Goal: Task Accomplishment & Management: Manage account settings

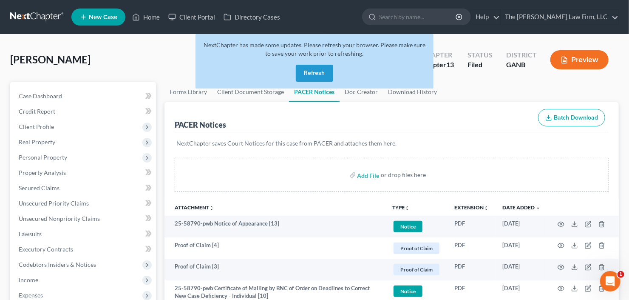
click at [307, 68] on button "Refresh" at bounding box center [314, 73] width 37 height 17
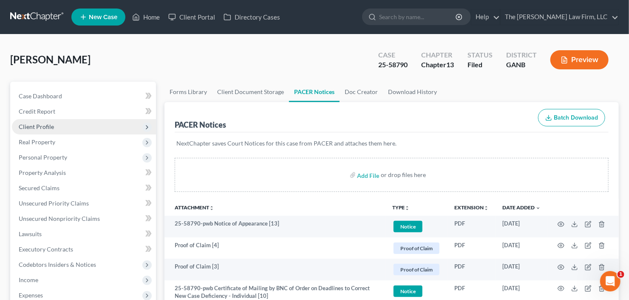
click at [71, 126] on span "Client Profile" at bounding box center [84, 126] width 144 height 15
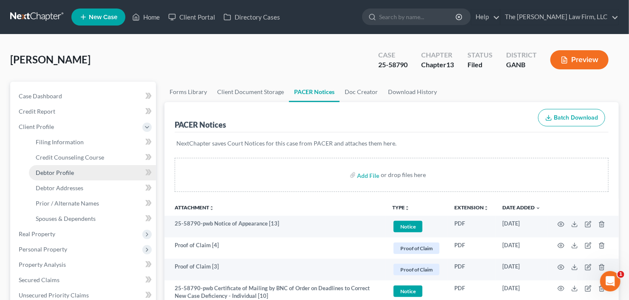
click at [60, 173] on span "Debtor Profile" at bounding box center [55, 172] width 38 height 7
select select "0"
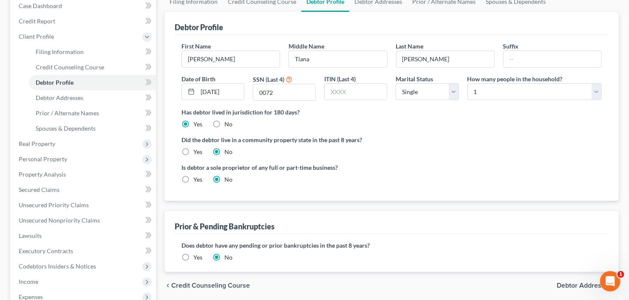
radio input "true"
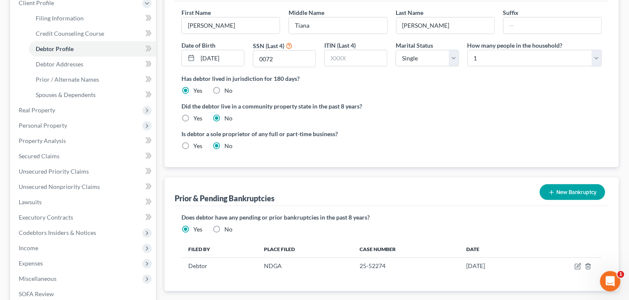
scroll to position [136, 0]
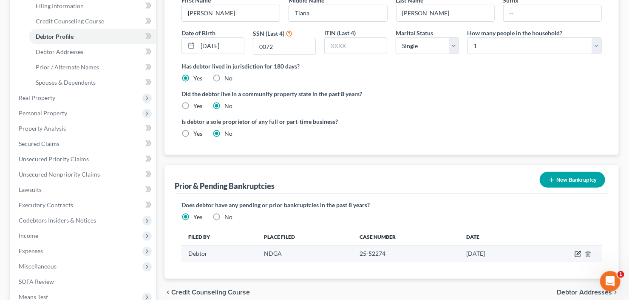
click at [576, 254] on icon "button" at bounding box center [578, 253] width 7 height 7
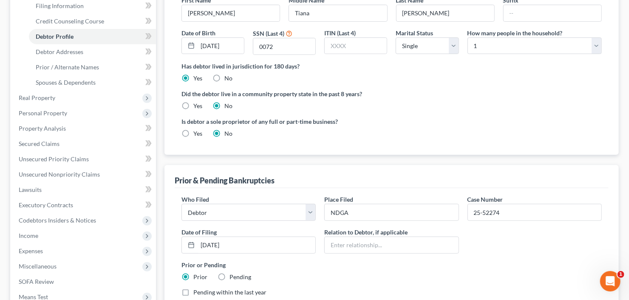
scroll to position [0, 0]
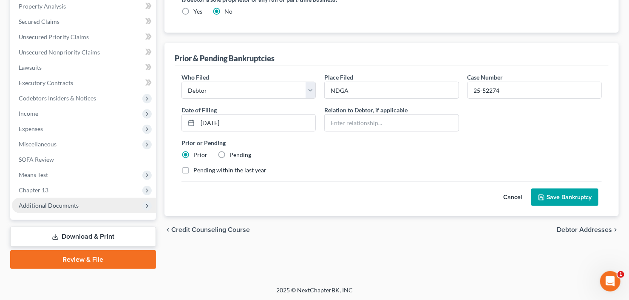
click at [70, 206] on span "Additional Documents" at bounding box center [49, 205] width 60 height 7
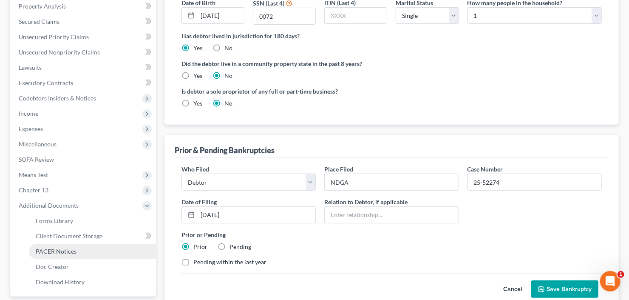
click at [64, 255] on link "PACER Notices" at bounding box center [92, 251] width 127 height 15
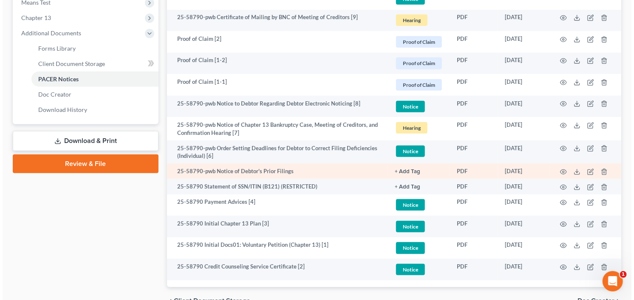
scroll to position [384, 0]
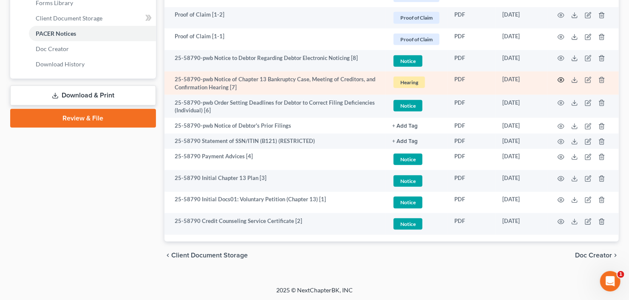
click at [561, 80] on icon "button" at bounding box center [561, 80] width 7 height 7
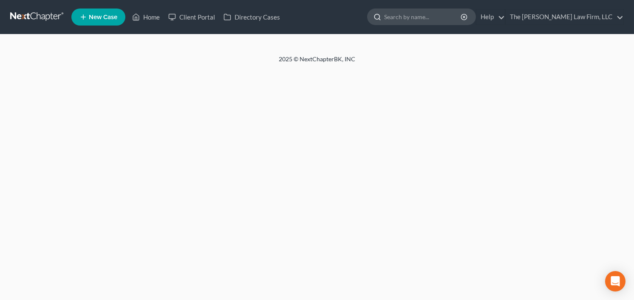
click at [435, 17] on input "search" at bounding box center [423, 17] width 78 height 16
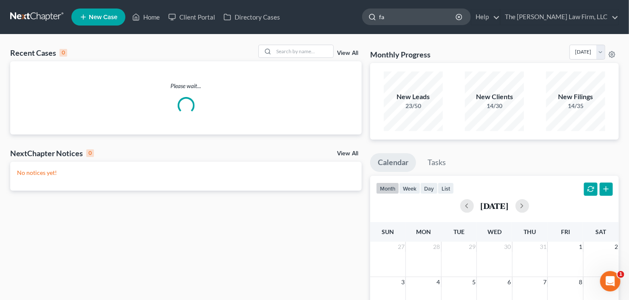
type input "fat"
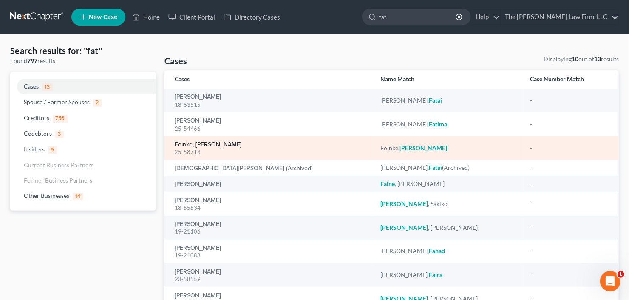
click at [201, 142] on link "Foinke, [PERSON_NAME]" at bounding box center [208, 145] width 67 height 6
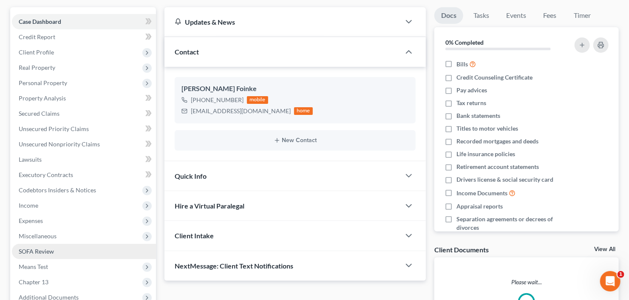
scroll to position [136, 0]
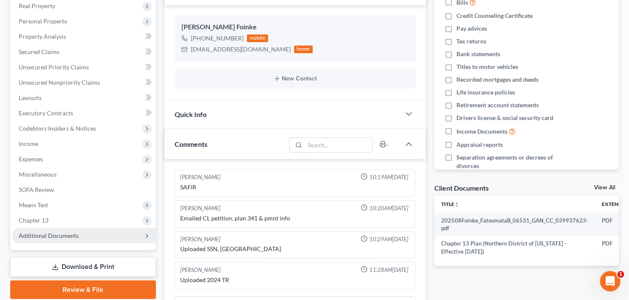
click at [48, 234] on span "Additional Documents" at bounding box center [49, 235] width 60 height 7
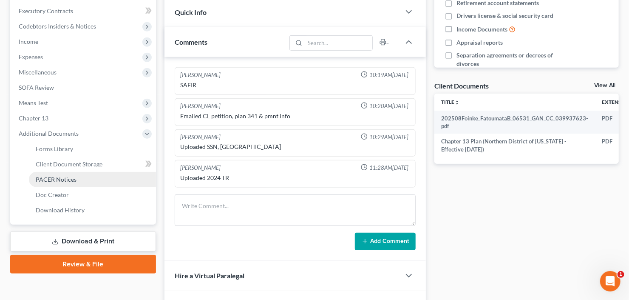
click at [63, 177] on span "PACER Notices" at bounding box center [56, 179] width 41 height 7
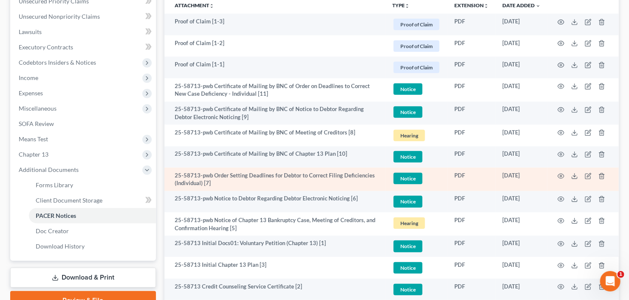
scroll to position [180, 0]
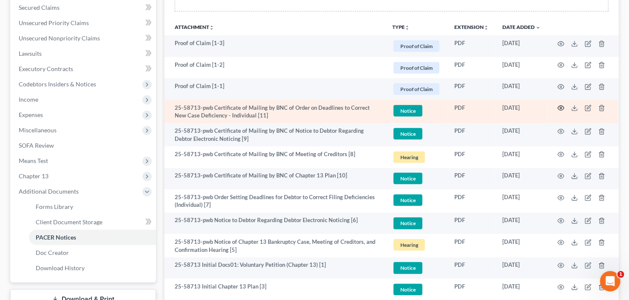
click at [562, 107] on circle "button" at bounding box center [561, 108] width 2 height 2
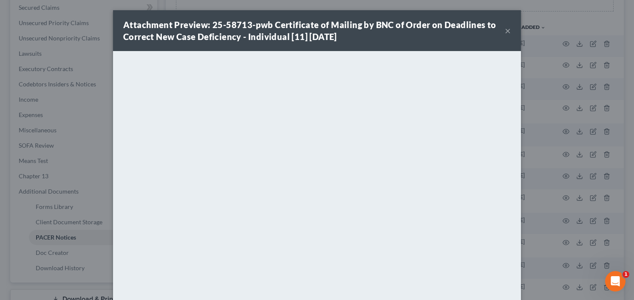
click at [506, 29] on button "×" at bounding box center [508, 31] width 6 height 10
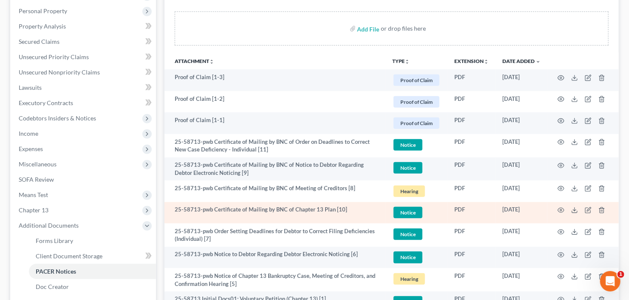
scroll to position [146, 0]
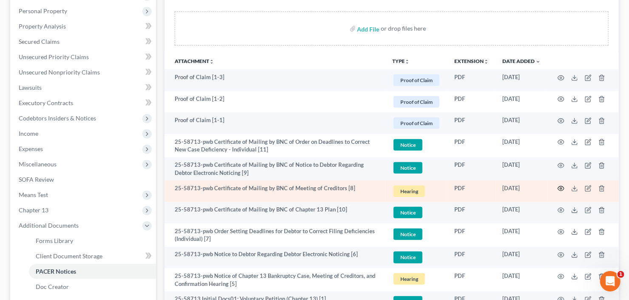
click at [560, 188] on icon "button" at bounding box center [561, 188] width 7 height 7
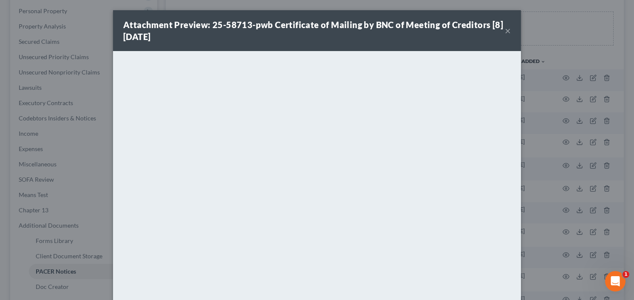
click at [505, 32] on button "×" at bounding box center [508, 31] width 6 height 10
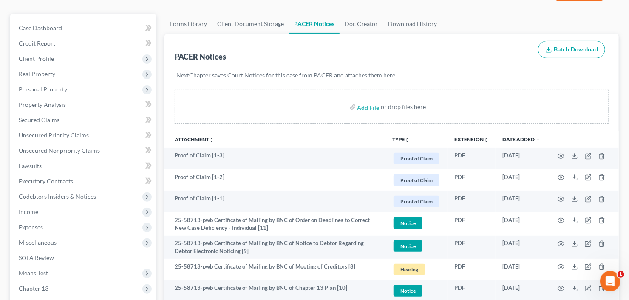
scroll to position [0, 0]
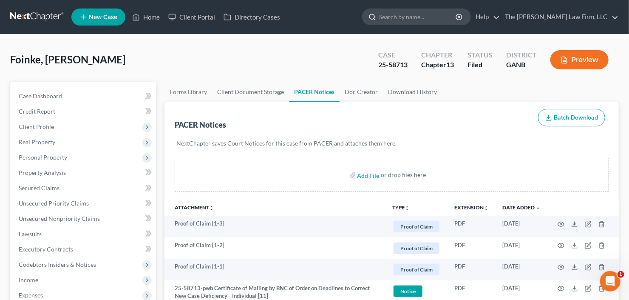
click at [430, 17] on input "search" at bounding box center [418, 17] width 78 height 16
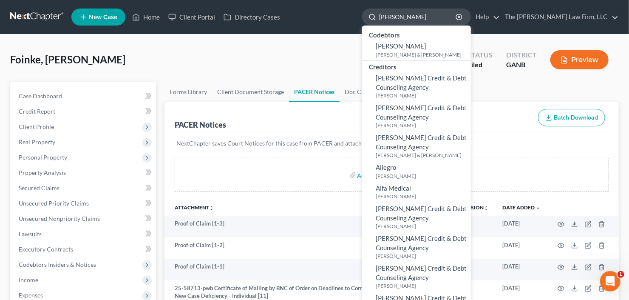
type input "alexis"
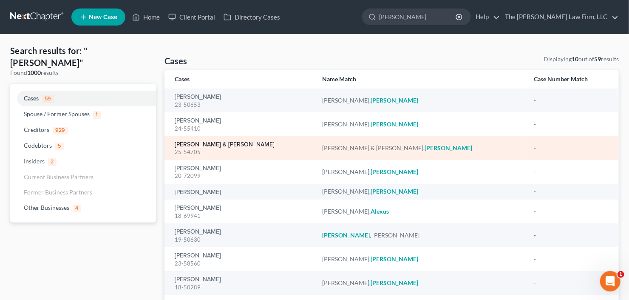
click at [226, 144] on link "Weaver, Robert & Chambers, Alexis" at bounding box center [225, 145] width 100 height 6
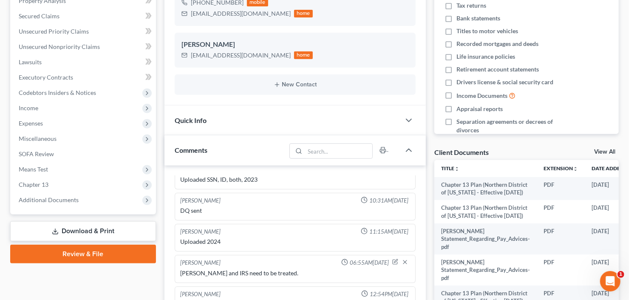
scroll to position [238, 0]
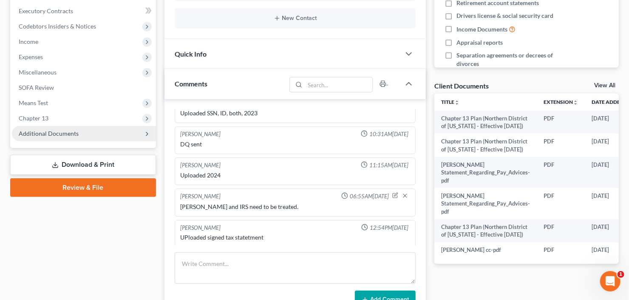
click at [51, 136] on span "Additional Documents" at bounding box center [84, 133] width 144 height 15
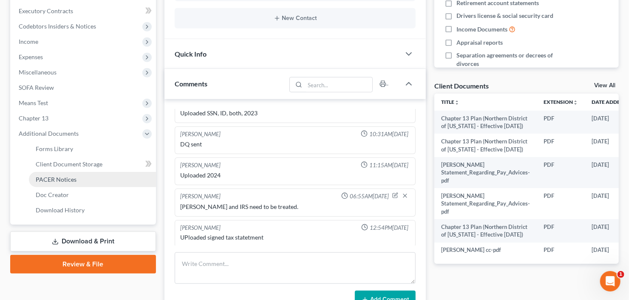
click at [57, 179] on span "PACER Notices" at bounding box center [56, 179] width 41 height 7
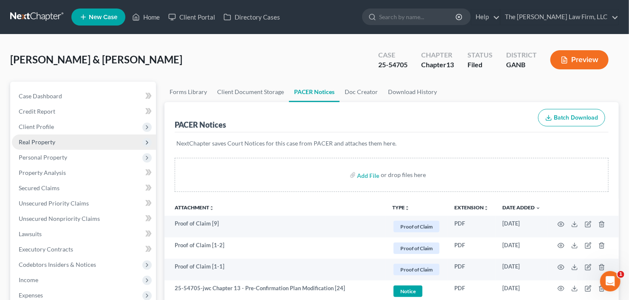
click at [33, 139] on span "Real Property" at bounding box center [37, 141] width 37 height 7
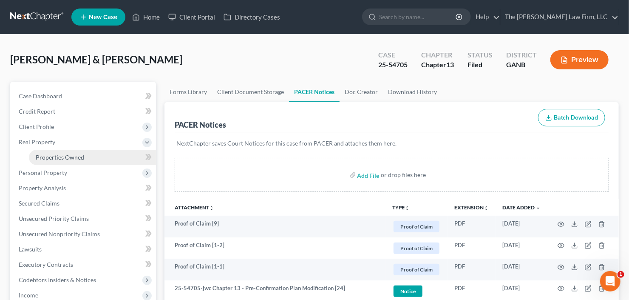
click at [48, 156] on span "Properties Owned" at bounding box center [60, 156] width 48 height 7
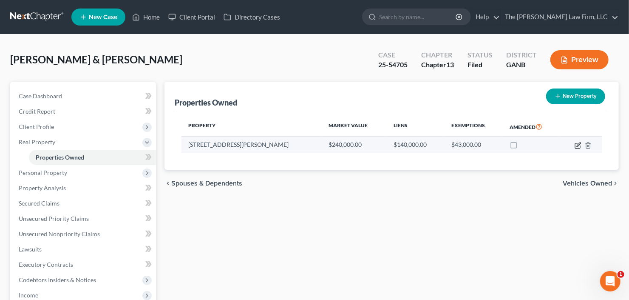
click at [575, 146] on icon "button" at bounding box center [578, 145] width 7 height 7
select select "10"
select select "3"
select select "1"
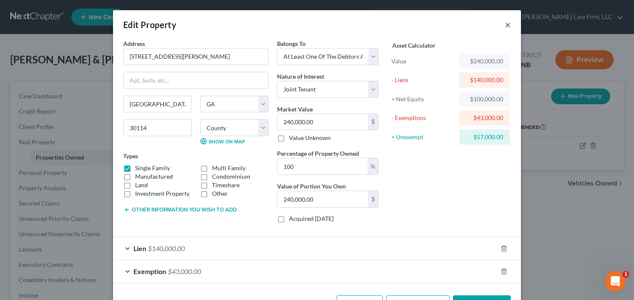
click at [506, 22] on button "×" at bounding box center [508, 25] width 6 height 10
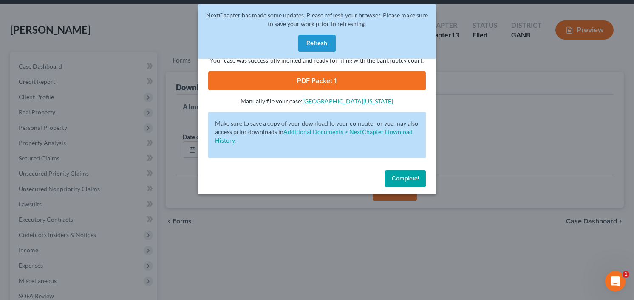
click at [405, 179] on span "Complete!" at bounding box center [405, 178] width 27 height 7
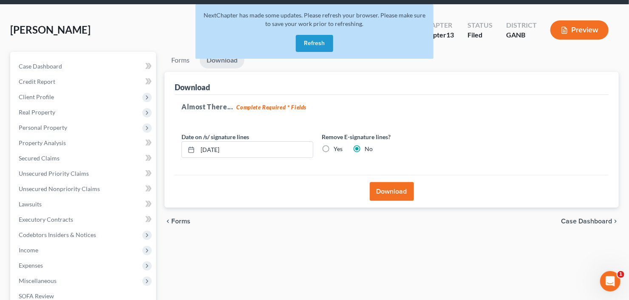
click at [315, 41] on button "Refresh" at bounding box center [314, 43] width 37 height 17
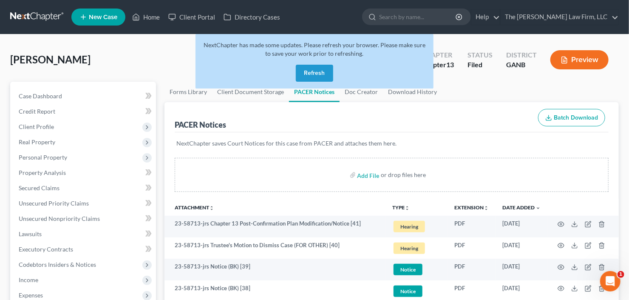
click at [314, 74] on button "Refresh" at bounding box center [314, 73] width 37 height 17
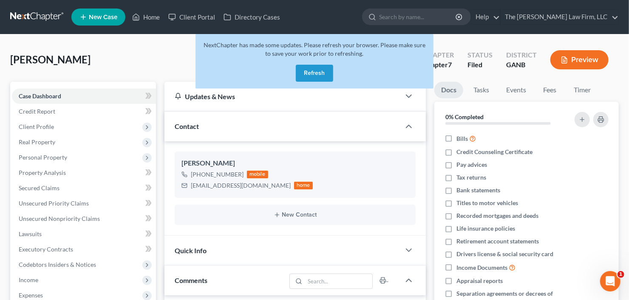
click at [309, 74] on button "Refresh" at bounding box center [314, 73] width 37 height 17
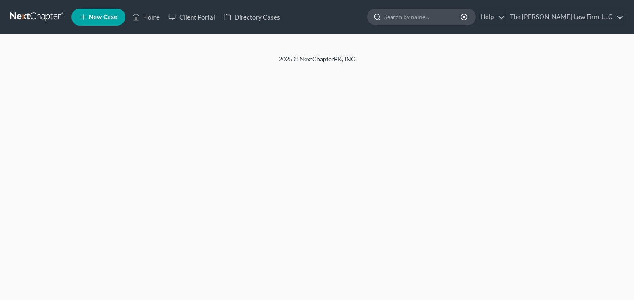
drag, startPoint x: 0, startPoint y: 0, endPoint x: 455, endPoint y: 16, distance: 454.8
click at [455, 16] on input "search" at bounding box center [423, 17] width 78 height 16
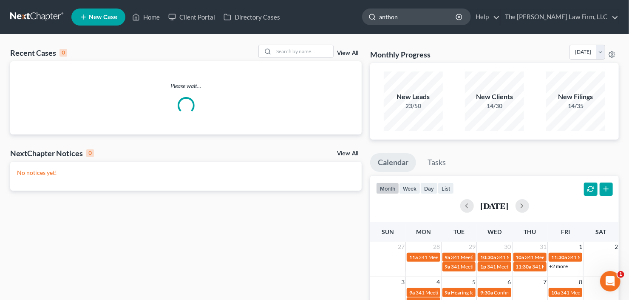
type input "[PERSON_NAME]"
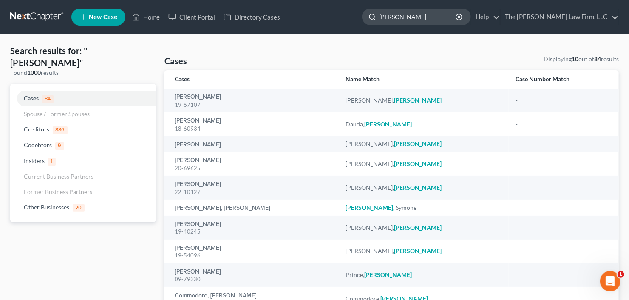
click at [430, 20] on input "[PERSON_NAME]" at bounding box center [418, 17] width 78 height 16
drag, startPoint x: 430, startPoint y: 20, endPoint x: 344, endPoint y: 31, distance: 86.3
click at [355, 30] on nav "Home New Case Client Portal Directory Cases The [PERSON_NAME] Law Firm, LLC [EM…" at bounding box center [314, 17] width 629 height 34
type input "[PERSON_NAME]"
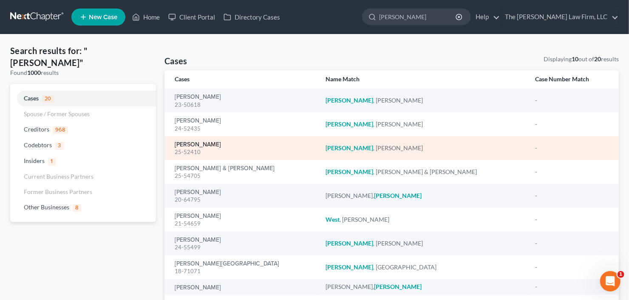
click at [201, 144] on link "[PERSON_NAME]" at bounding box center [198, 145] width 46 height 6
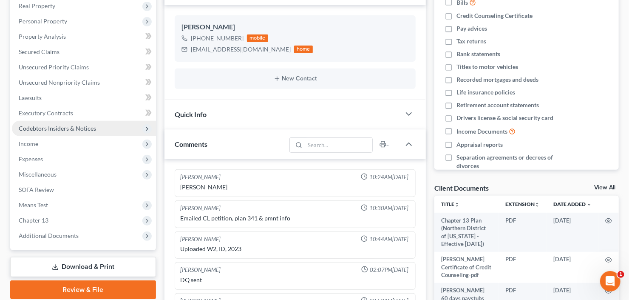
scroll to position [14, 0]
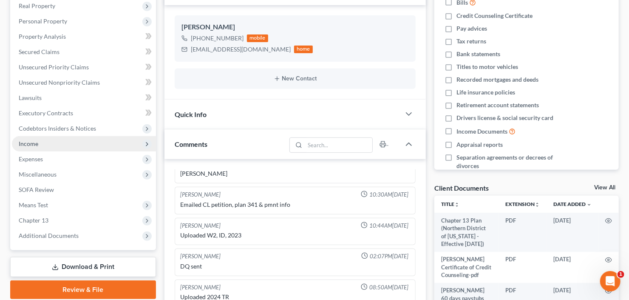
click at [46, 143] on span "Income" at bounding box center [84, 143] width 144 height 15
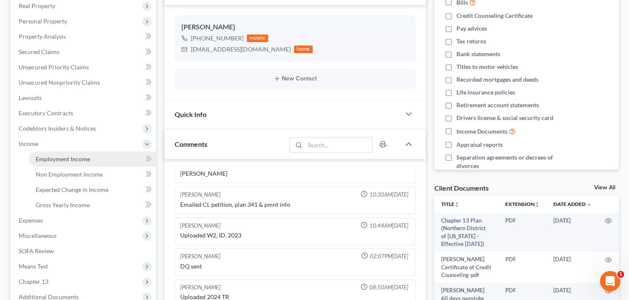
click at [60, 158] on span "Employment Income" at bounding box center [63, 158] width 54 height 7
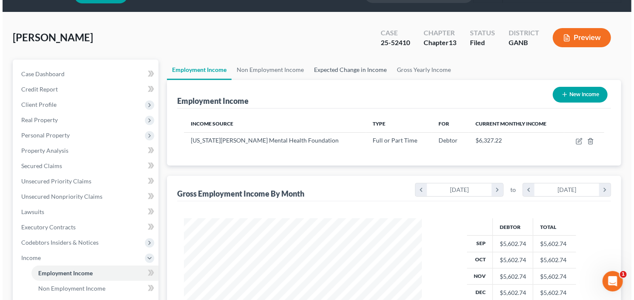
scroll to position [34, 0]
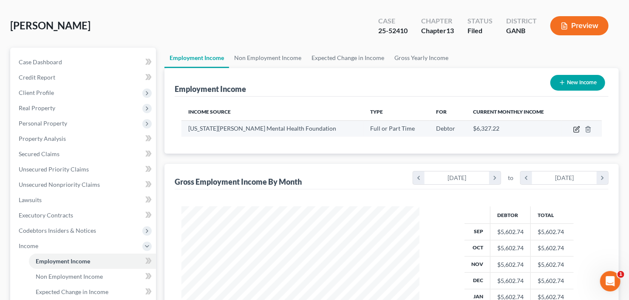
click at [574, 128] on icon "button" at bounding box center [576, 129] width 5 height 5
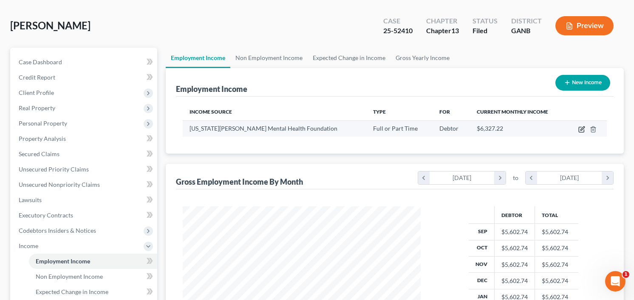
scroll to position [152, 257]
select select "0"
select select "10"
select select "1"
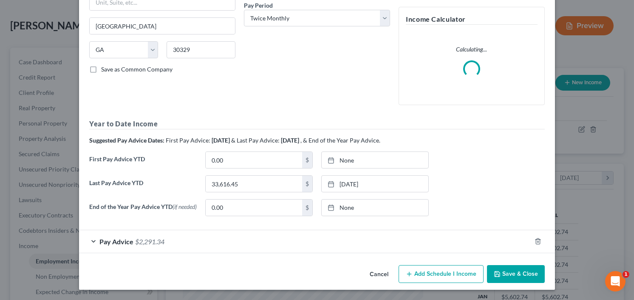
click at [134, 236] on div "Pay Advice $2,291.34" at bounding box center [305, 241] width 452 height 23
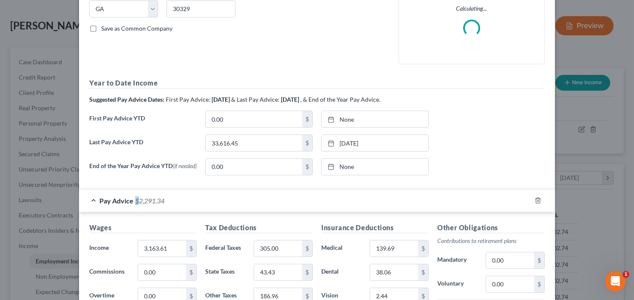
scroll to position [236, 0]
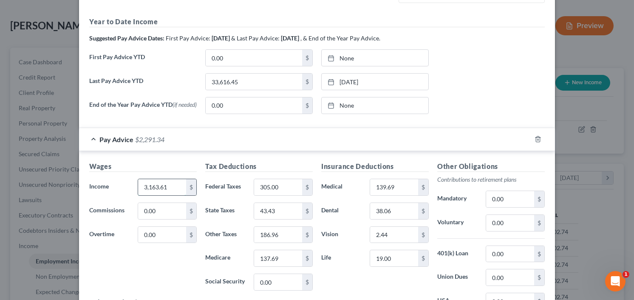
click at [168, 189] on input "3,163.61" at bounding box center [162, 187] width 48 height 16
type input "3,221.33"
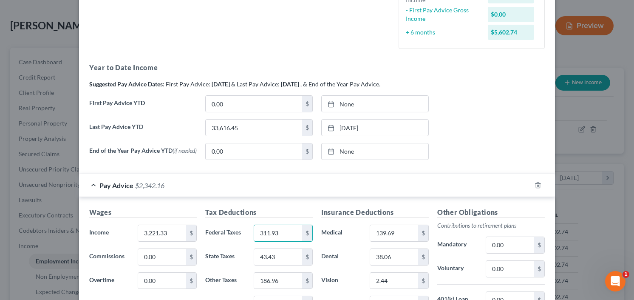
type input "311.93"
type input "44.57"
type input "190.57"
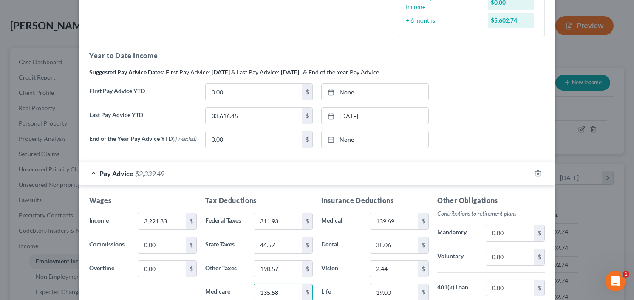
type input "135.58"
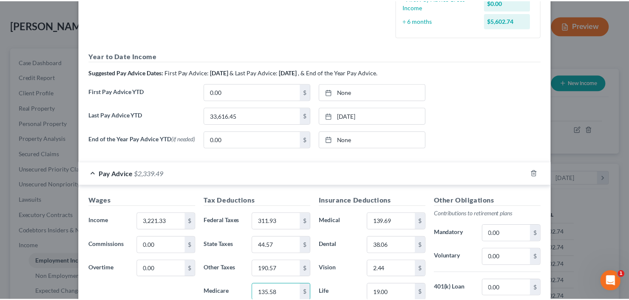
scroll to position [387, 0]
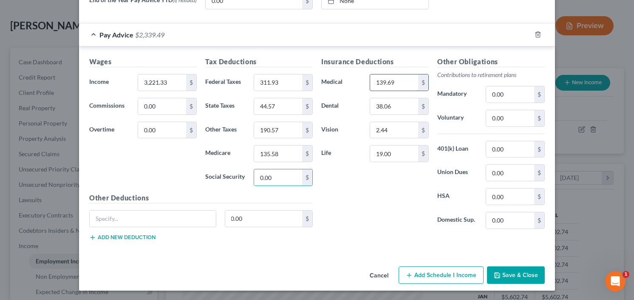
click at [405, 83] on input "139.69" at bounding box center [394, 82] width 48 height 16
click at [514, 270] on button "Save & Close" at bounding box center [516, 275] width 58 height 18
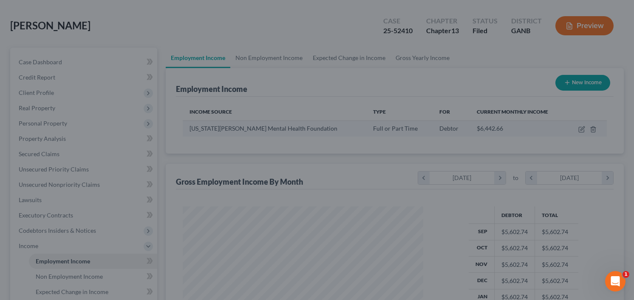
scroll to position [425034, 424931]
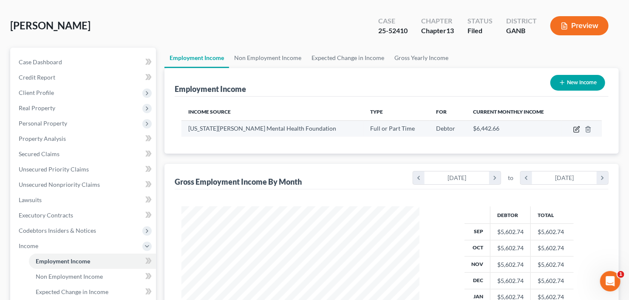
click at [577, 128] on icon "button" at bounding box center [577, 129] width 7 height 7
select select "0"
select select "10"
select select "1"
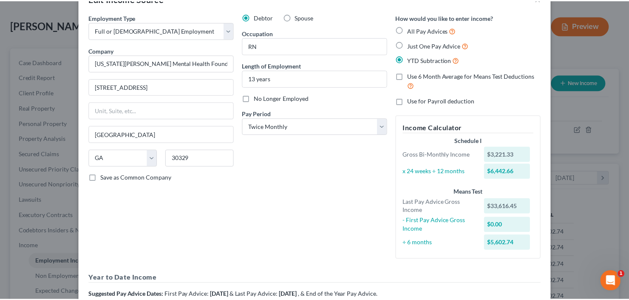
scroll to position [0, 0]
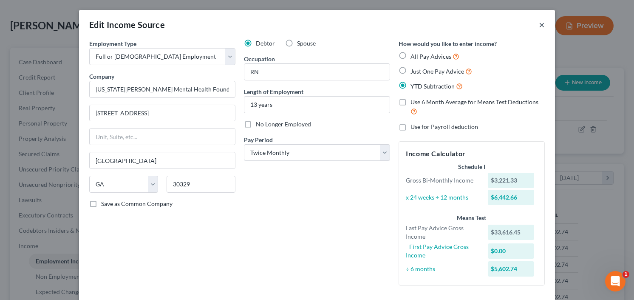
click at [539, 26] on button "×" at bounding box center [542, 25] width 6 height 10
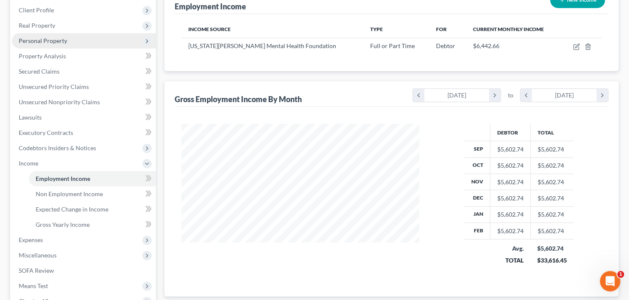
scroll to position [204, 0]
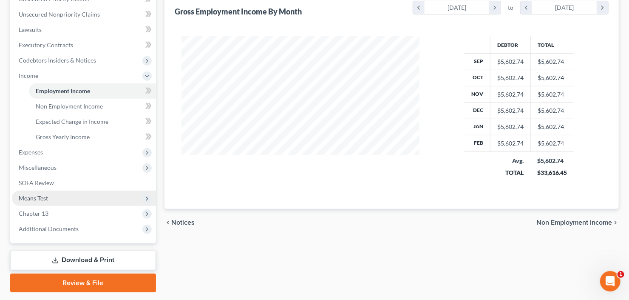
click at [57, 200] on span "Means Test" at bounding box center [84, 197] width 144 height 15
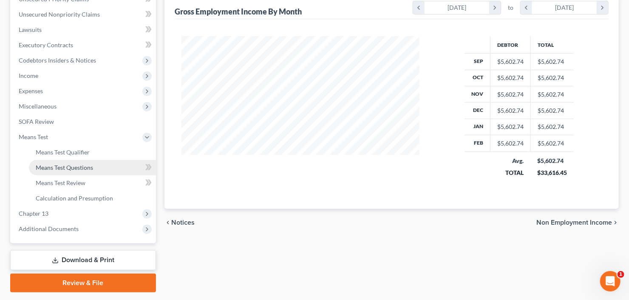
click at [75, 166] on span "Means Test Questions" at bounding box center [64, 167] width 57 height 7
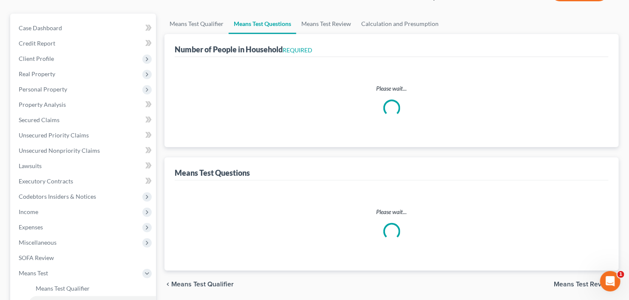
select select "1"
select select "60"
select select "2"
select select "60"
select select "1"
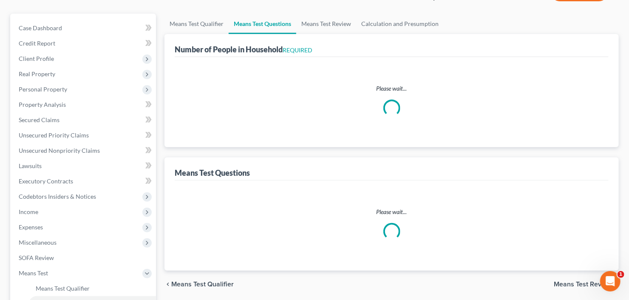
select select "1"
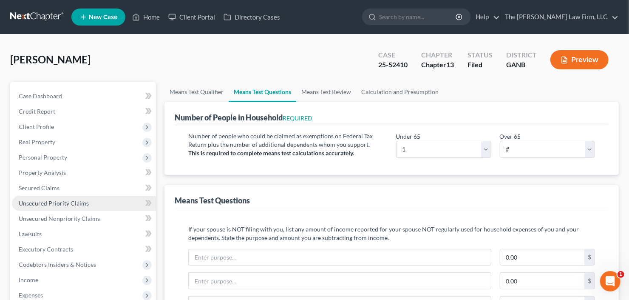
click at [49, 206] on span "Unsecured Priority Claims" at bounding box center [54, 202] width 70 height 7
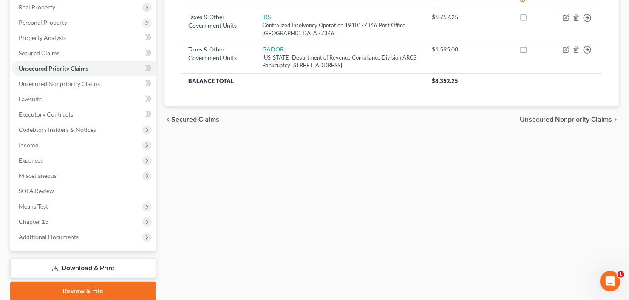
scroll to position [166, 0]
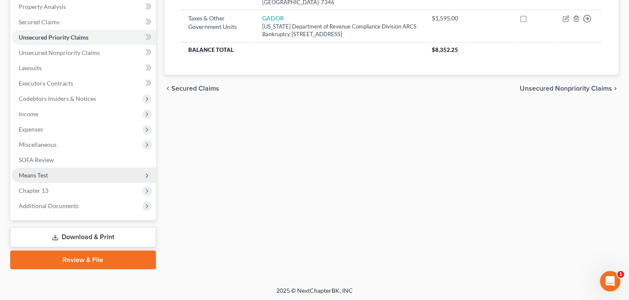
click at [72, 173] on span "Means Test" at bounding box center [84, 175] width 144 height 15
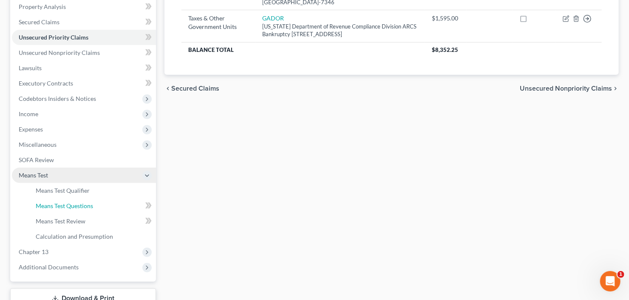
drag, startPoint x: 75, startPoint y: 202, endPoint x: 129, endPoint y: 192, distance: 54.6
click at [75, 202] on span "Means Test Questions" at bounding box center [64, 205] width 57 height 7
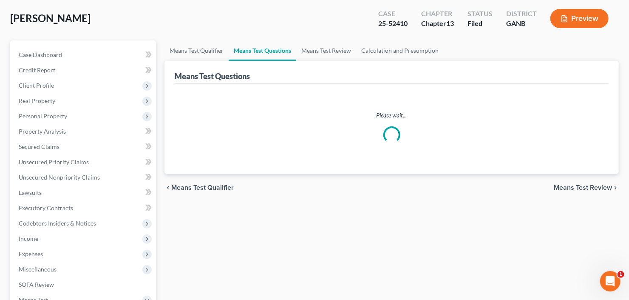
scroll to position [102, 0]
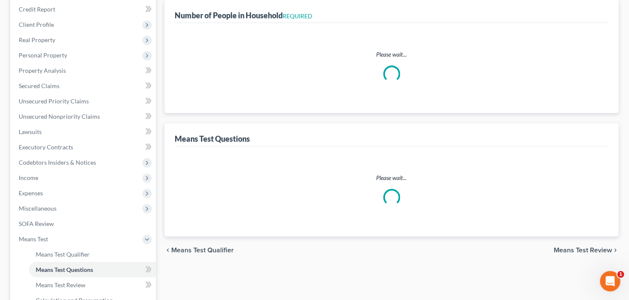
select select "1"
select select "60"
select select "2"
select select "60"
select select "1"
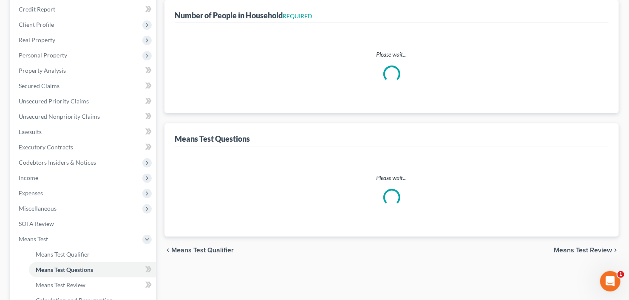
select select "1"
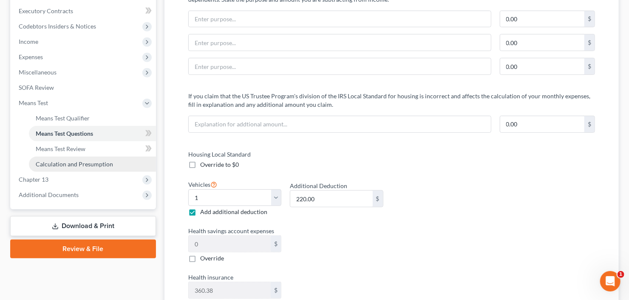
click at [80, 165] on span "Calculation and Presumption" at bounding box center [74, 163] width 77 height 7
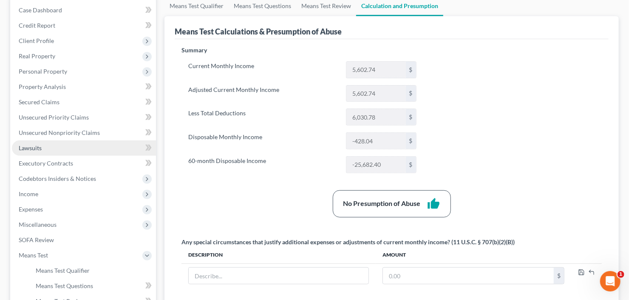
scroll to position [132, 0]
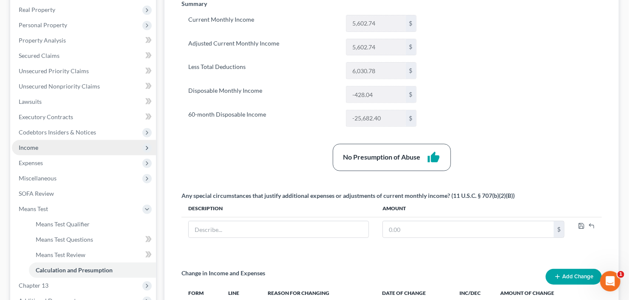
click at [65, 142] on span "Income" at bounding box center [84, 147] width 144 height 15
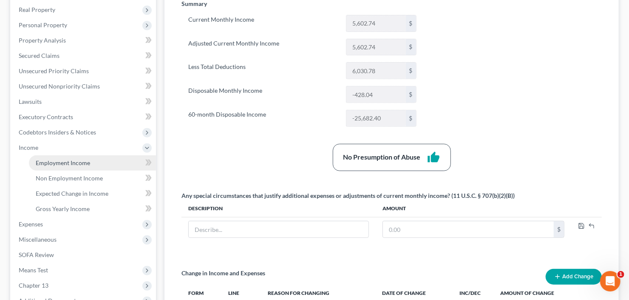
click at [68, 162] on span "Employment Income" at bounding box center [63, 162] width 54 height 7
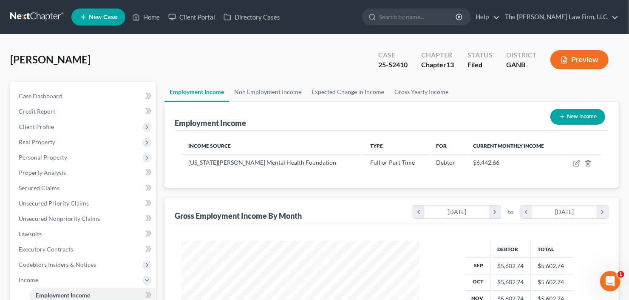
scroll to position [152, 255]
click at [303, 48] on div "Weaver, Anthony Upgraded Case 25-52410 Chapter Chapter 13 Status Filed District…" at bounding box center [314, 63] width 609 height 37
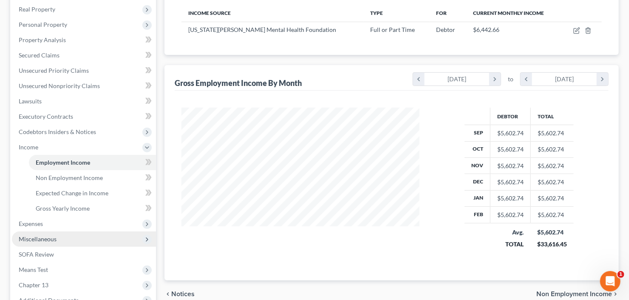
scroll to position [227, 0]
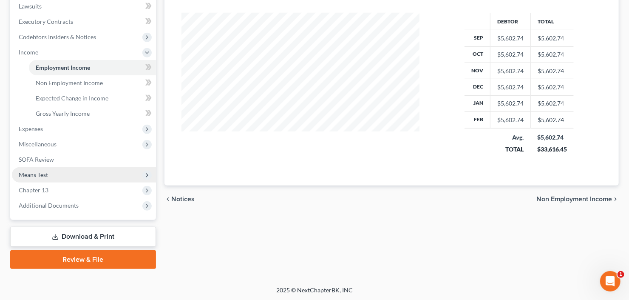
click at [71, 173] on span "Means Test" at bounding box center [84, 174] width 144 height 15
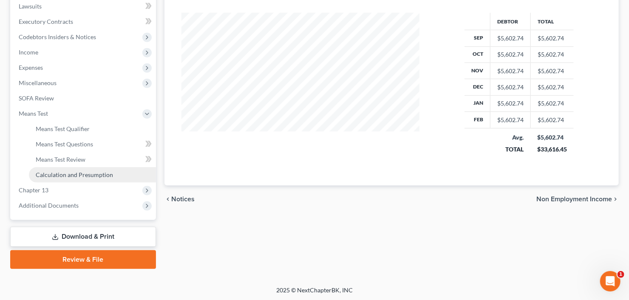
click at [78, 177] on span "Calculation and Presumption" at bounding box center [74, 174] width 77 height 7
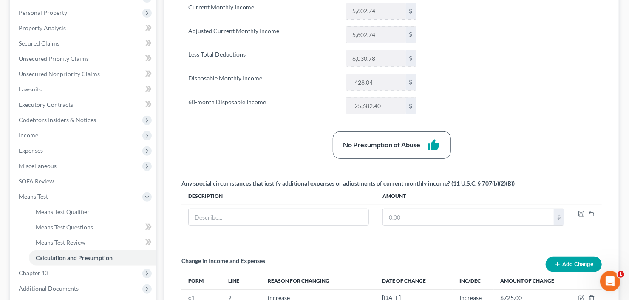
scroll to position [234, 0]
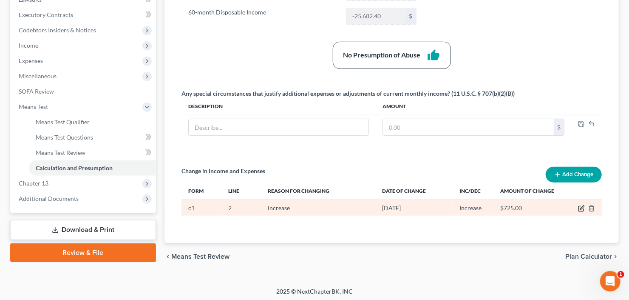
click at [583, 207] on icon "button" at bounding box center [581, 208] width 7 height 7
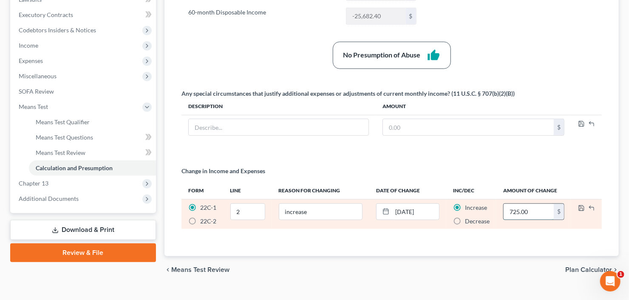
click at [540, 207] on input "725.00" at bounding box center [529, 212] width 50 height 16
drag, startPoint x: 540, startPoint y: 207, endPoint x: 511, endPoint y: 212, distance: 29.4
click at [511, 212] on input "725.00" at bounding box center [529, 212] width 50 height 16
type input "840.00"
click at [583, 205] on icon "button" at bounding box center [581, 208] width 7 height 7
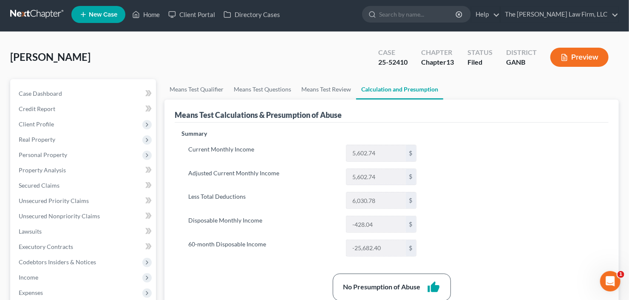
scroll to position [0, 0]
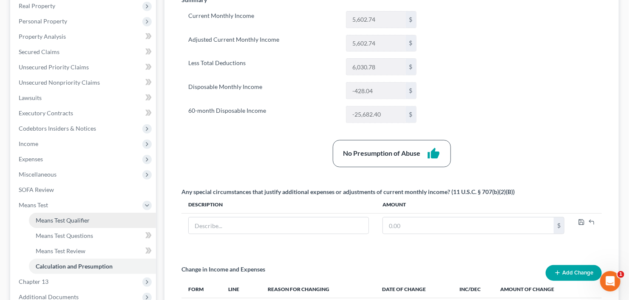
click at [65, 222] on span "Means Test Qualifier" at bounding box center [63, 219] width 54 height 7
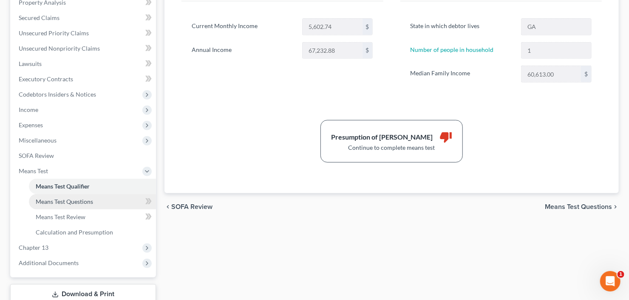
click at [68, 198] on span "Means Test Questions" at bounding box center [64, 201] width 57 height 7
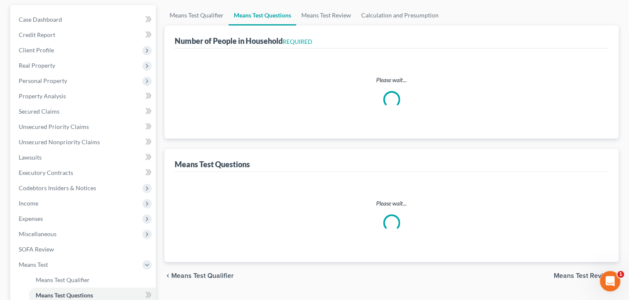
scroll to position [2, 0]
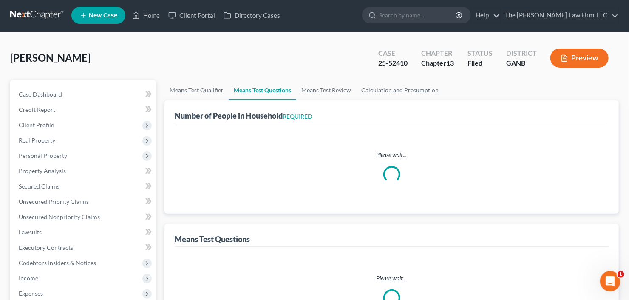
select select "1"
select select "60"
select select "2"
select select "60"
select select "1"
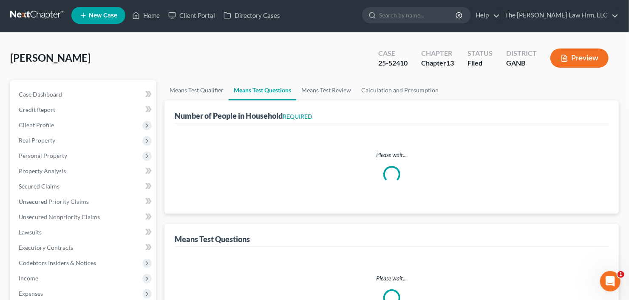
select select "1"
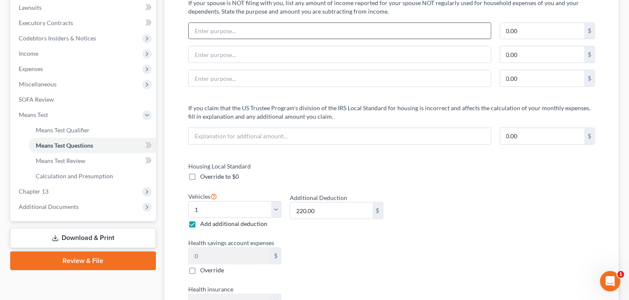
scroll to position [238, 0]
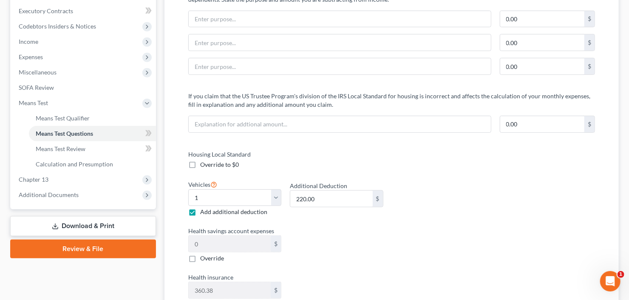
click at [200, 211] on label "Add additional deduction" at bounding box center [233, 211] width 67 height 9
click at [204, 211] on input "Add additional deduction" at bounding box center [207, 210] width 6 height 6
checkbox input "false"
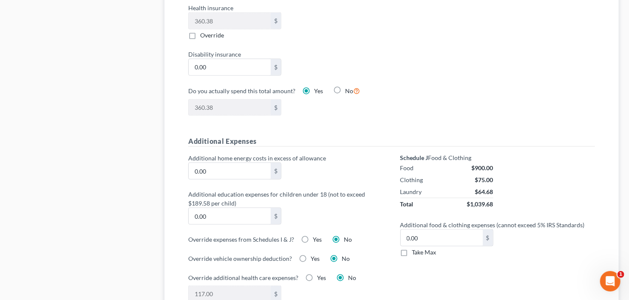
scroll to position [510, 0]
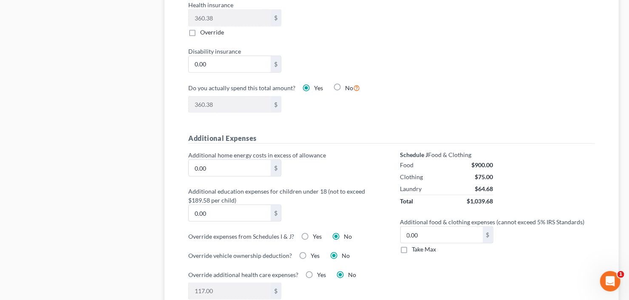
click at [412, 249] on label "Take Max" at bounding box center [424, 249] width 24 height 9
click at [416, 249] on input "Take Max" at bounding box center [419, 248] width 6 height 6
checkbox input "true"
type input "27.00"
click at [412, 249] on label "Take Max" at bounding box center [424, 249] width 24 height 9
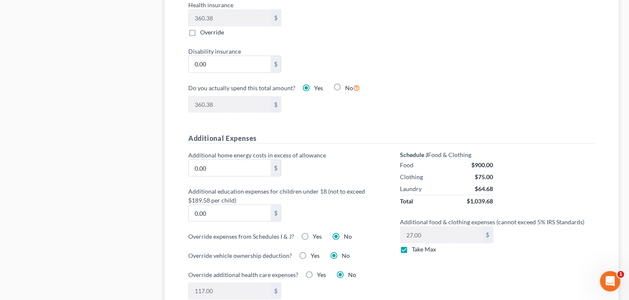
click at [416, 249] on input "Take Max" at bounding box center [419, 248] width 6 height 6
checkbox input "false"
click at [426, 237] on input "27.00" at bounding box center [442, 235] width 82 height 16
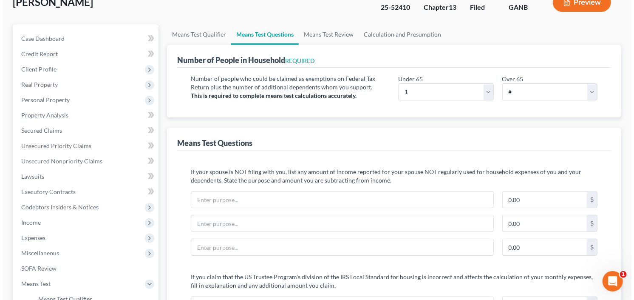
scroll to position [0, 0]
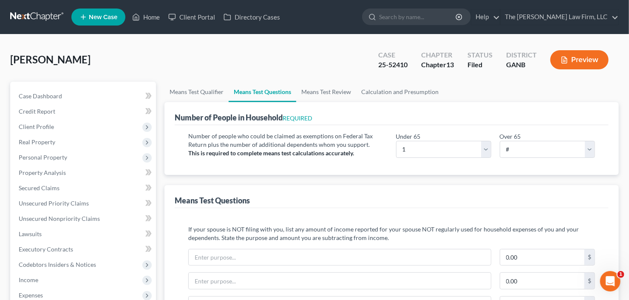
click at [577, 55] on button "Preview" at bounding box center [580, 59] width 58 height 19
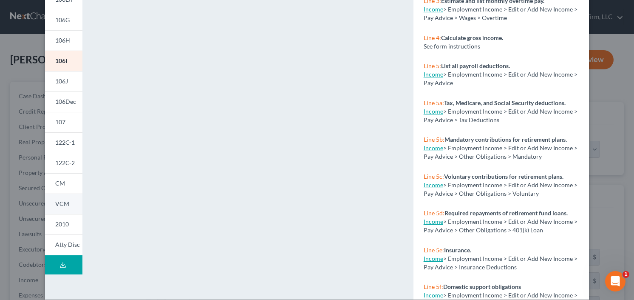
scroll to position [171, 0]
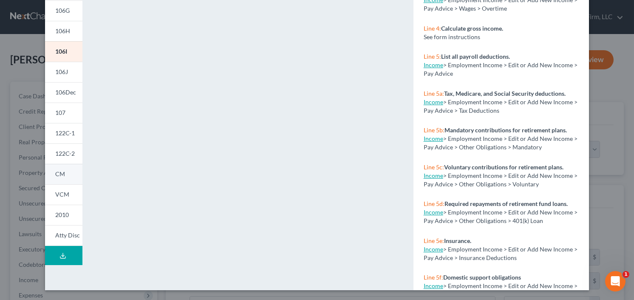
click at [63, 173] on link "CM" at bounding box center [63, 174] width 37 height 20
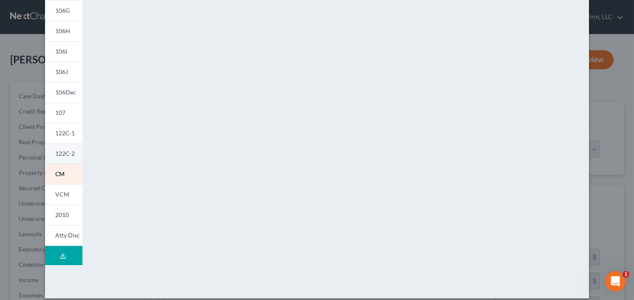
click at [63, 153] on span "122C-2" at bounding box center [65, 153] width 20 height 7
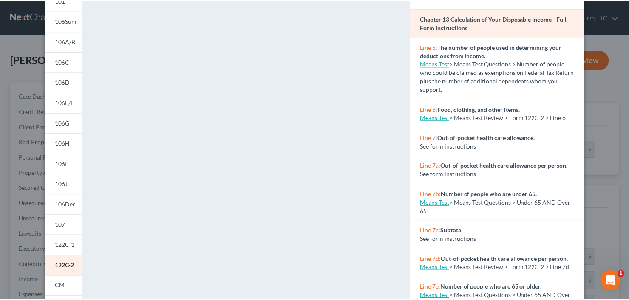
scroll to position [1, 0]
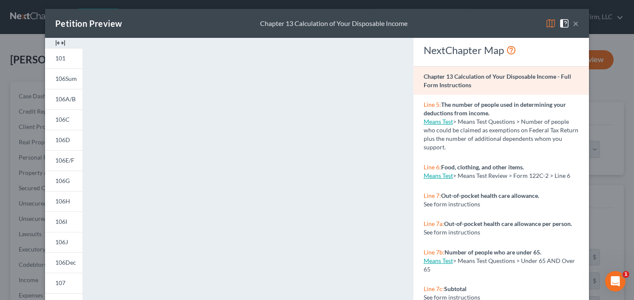
click at [573, 19] on button "×" at bounding box center [576, 23] width 6 height 10
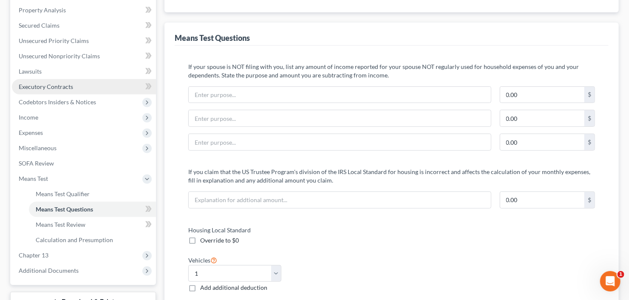
scroll to position [170, 0]
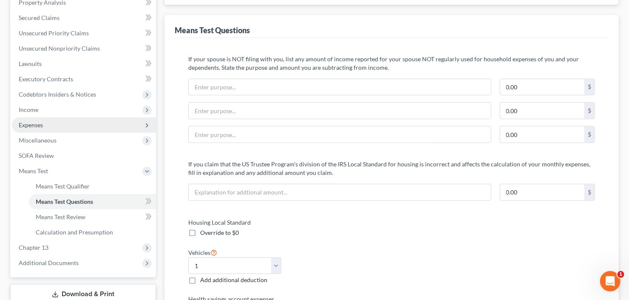
click at [48, 121] on span "Expenses" at bounding box center [84, 124] width 144 height 15
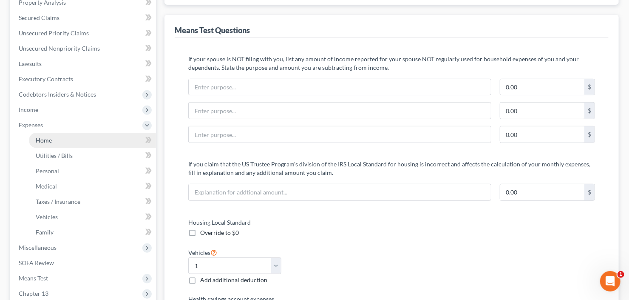
click at [71, 135] on link "Home" at bounding box center [92, 140] width 127 height 15
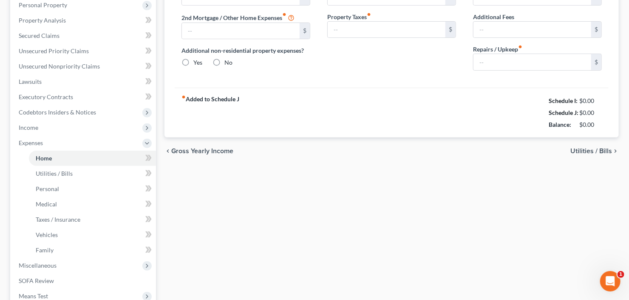
type input "1,140.00"
type input "0.00"
radio input "true"
type input "0.00"
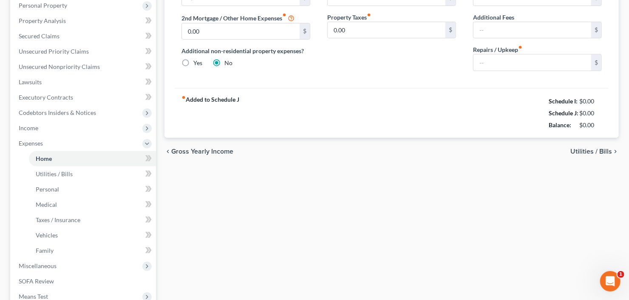
type input "0.00"
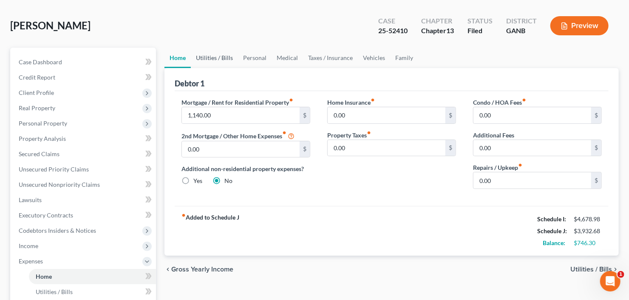
click at [217, 58] on link "Utilities / Bills" at bounding box center [214, 58] width 47 height 20
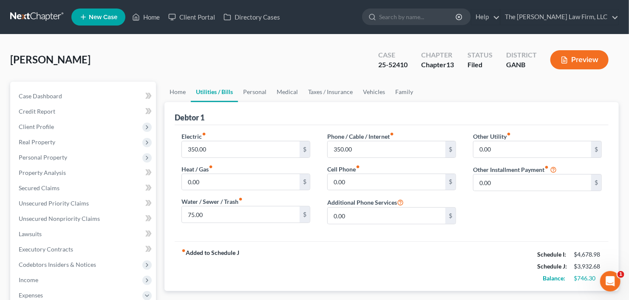
click at [247, 57] on div "Weaver, Anthony Upgraded Case 25-52410 Chapter Chapter 13 Status Filed District…" at bounding box center [314, 63] width 609 height 37
click at [254, 79] on div "Weaver, Anthony Upgraded Case 25-52410 Chapter Chapter 13 Status Filed District…" at bounding box center [314, 63] width 609 height 37
click at [254, 95] on link "Personal" at bounding box center [255, 92] width 34 height 20
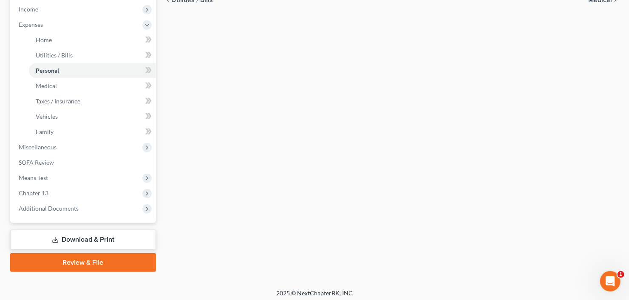
scroll to position [273, 0]
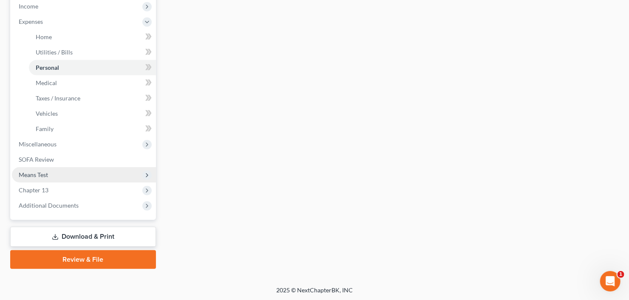
click at [48, 175] on span "Means Test" at bounding box center [84, 174] width 144 height 15
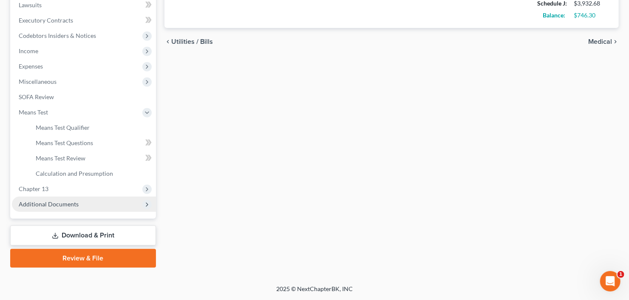
scroll to position [227, 0]
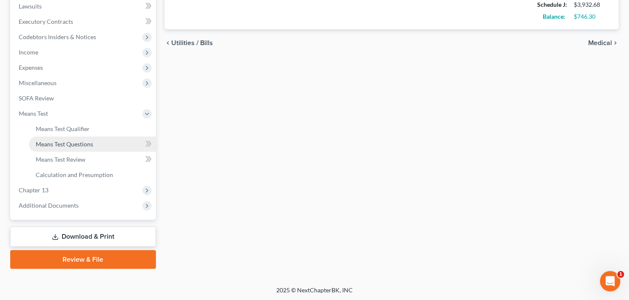
click at [82, 145] on span "Means Test Questions" at bounding box center [64, 143] width 57 height 7
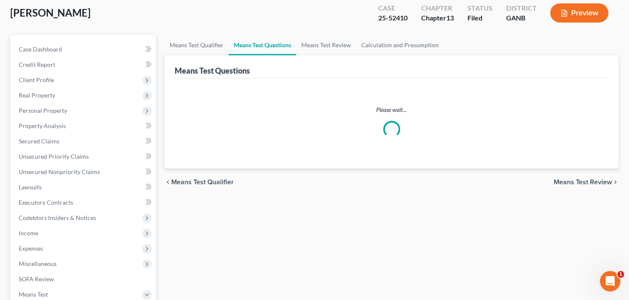
scroll to position [102, 0]
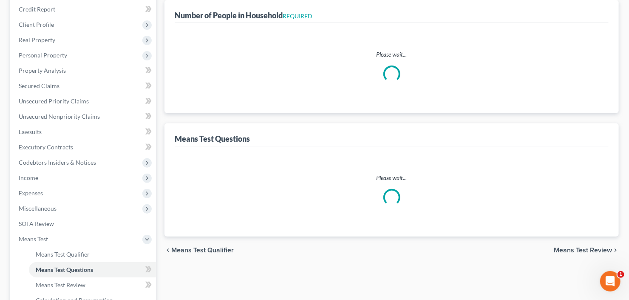
select select "1"
select select "60"
select select "2"
select select "60"
select select "1"
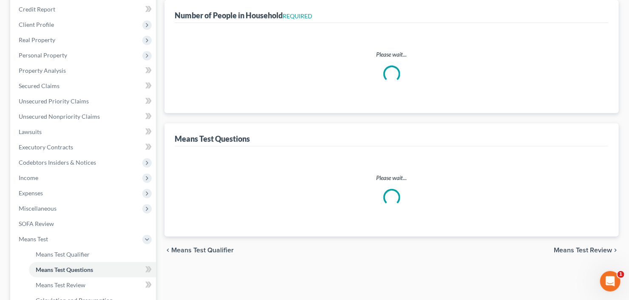
select select "1"
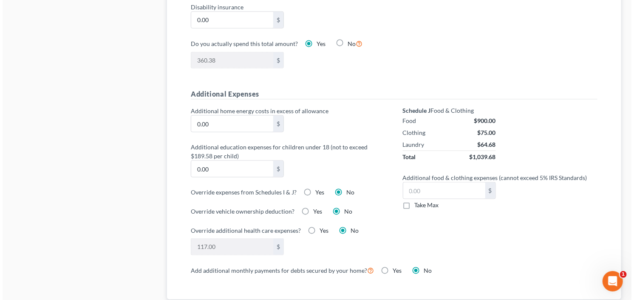
scroll to position [612, 0]
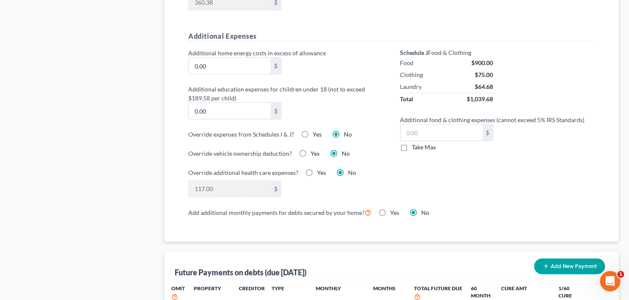
click at [313, 132] on label "Yes" at bounding box center [317, 134] width 9 height 9
click at [316, 132] on input "Yes" at bounding box center [319, 133] width 6 height 6
radio input "true"
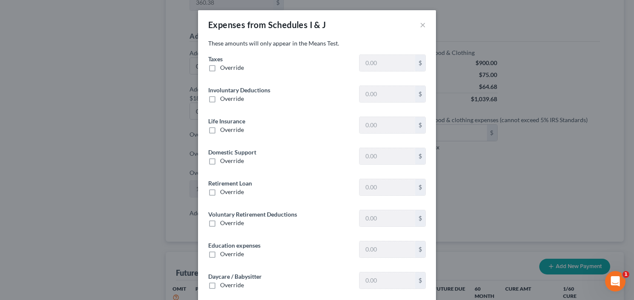
type input "1,365.30"
type input "0"
type input "38.00"
type input "0"
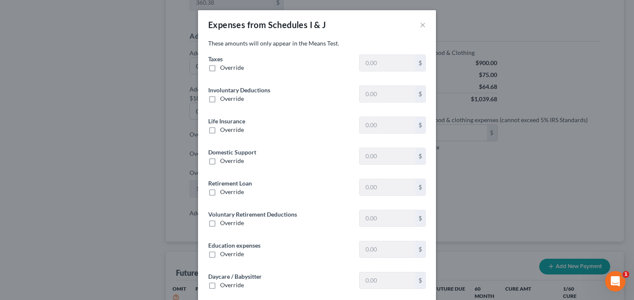
type input "0"
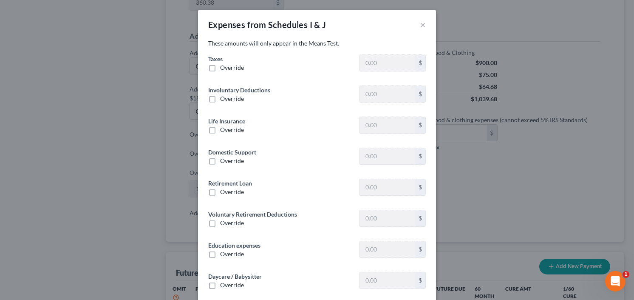
type input "0"
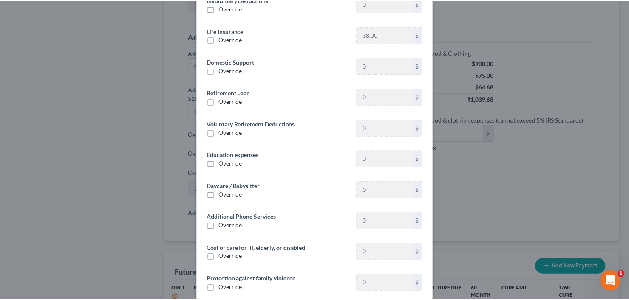
scroll to position [0, 0]
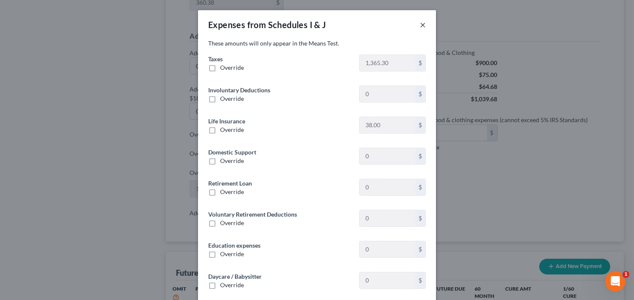
click at [420, 23] on button "×" at bounding box center [423, 25] width 6 height 10
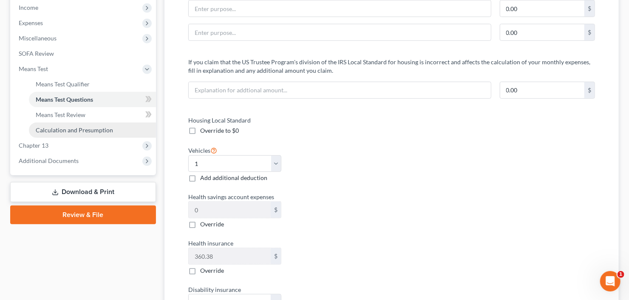
scroll to position [170, 0]
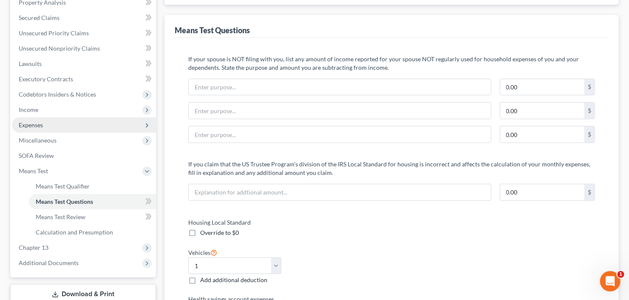
click at [45, 128] on span "Expenses" at bounding box center [84, 124] width 144 height 15
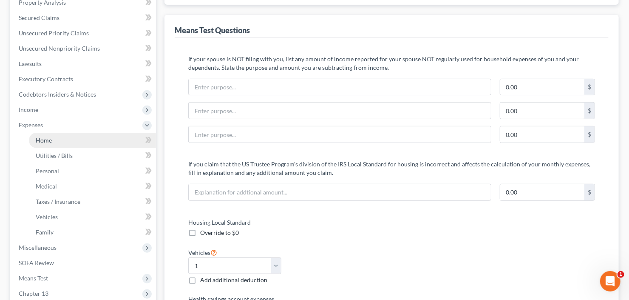
click at [59, 140] on link "Home" at bounding box center [92, 140] width 127 height 15
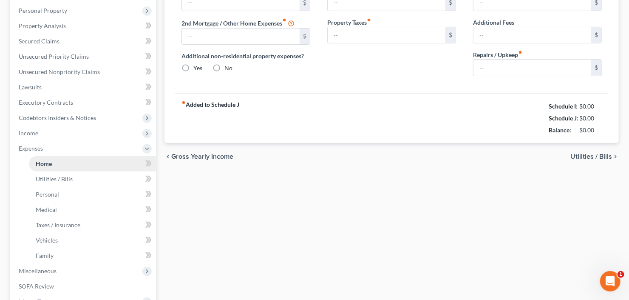
type input "1,140.00"
type input "0.00"
radio input "true"
type input "0.00"
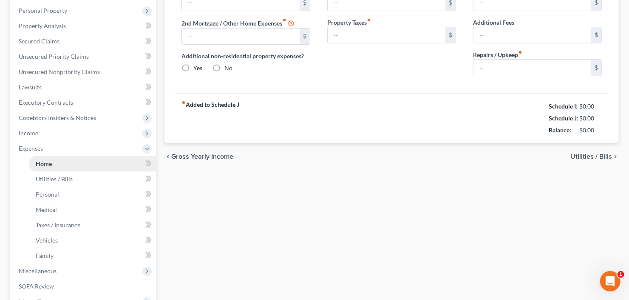
type input "0.00"
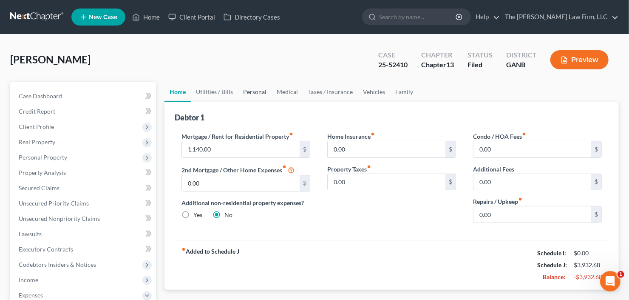
click at [261, 85] on link "Personal" at bounding box center [255, 92] width 34 height 20
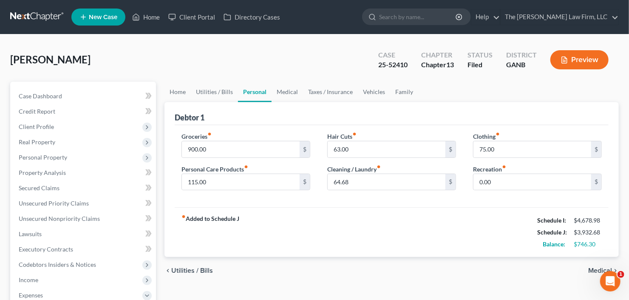
click at [242, 139] on div "Groceries fiber_manual_record 900.00 $" at bounding box center [246, 145] width 129 height 26
click at [229, 149] on input "900.00" at bounding box center [241, 149] width 118 height 16
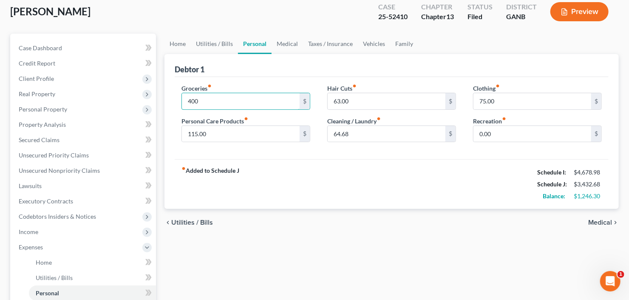
scroll to position [238, 0]
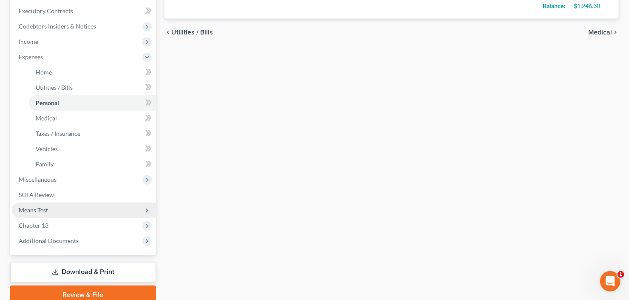
click at [51, 209] on span "Means Test" at bounding box center [84, 209] width 144 height 15
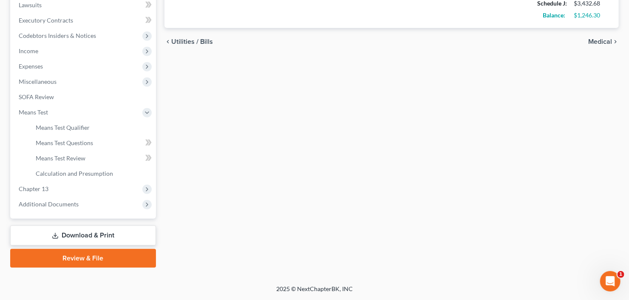
scroll to position [227, 0]
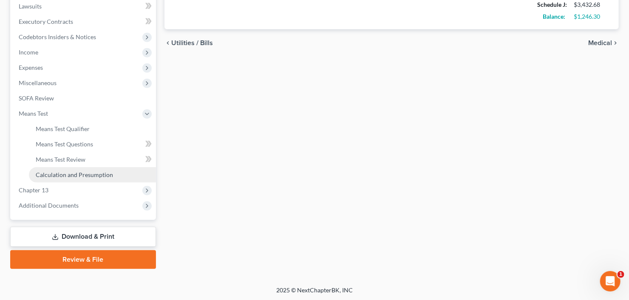
click at [70, 175] on span "Calculation and Presumption" at bounding box center [74, 174] width 77 height 7
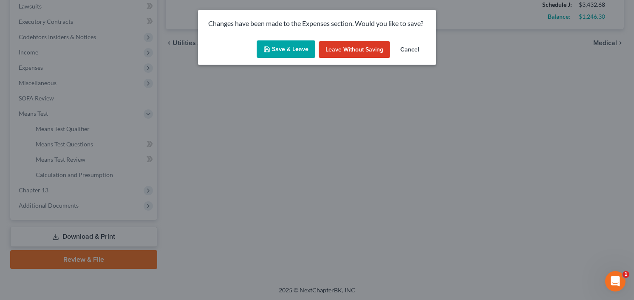
click at [294, 53] on button "Save & Leave" at bounding box center [286, 49] width 59 height 18
type input "400.00"
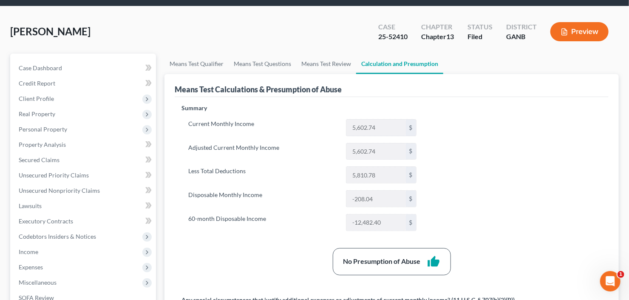
scroll to position [68, 0]
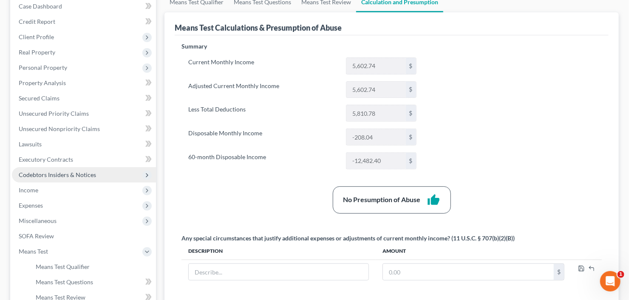
scroll to position [102, 0]
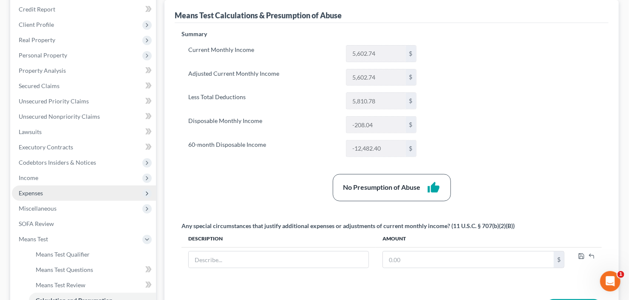
click at [32, 191] on span "Expenses" at bounding box center [31, 192] width 24 height 7
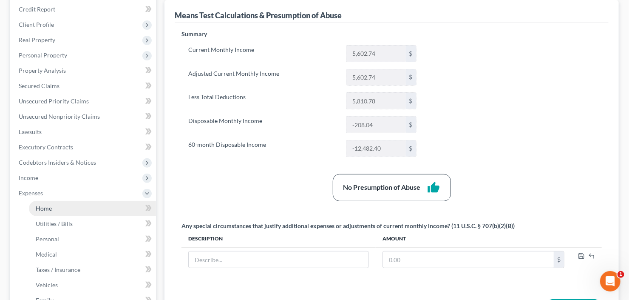
click at [44, 207] on span "Home" at bounding box center [44, 208] width 16 height 7
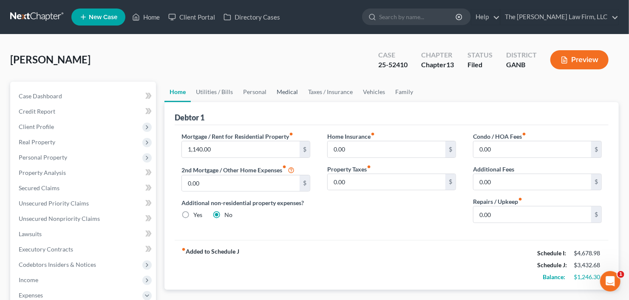
click at [282, 92] on link "Medical" at bounding box center [287, 92] width 31 height 20
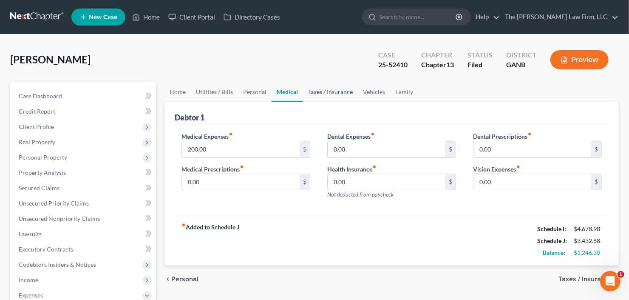
click at [330, 94] on link "Taxes / Insurance" at bounding box center [330, 92] width 55 height 20
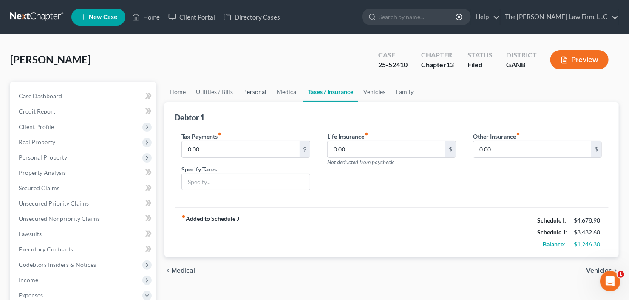
click at [245, 92] on link "Personal" at bounding box center [255, 92] width 34 height 20
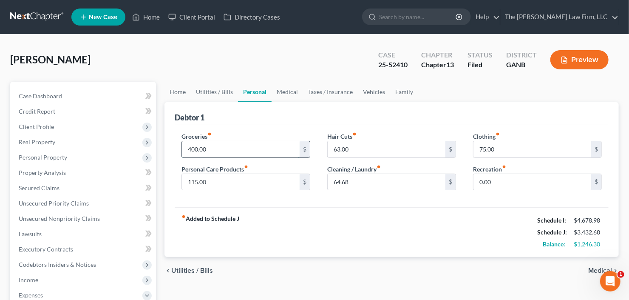
click at [226, 148] on input "400.00" at bounding box center [241, 149] width 118 height 16
type input "900.00"
click at [224, 91] on link "Utilities / Bills" at bounding box center [214, 92] width 47 height 20
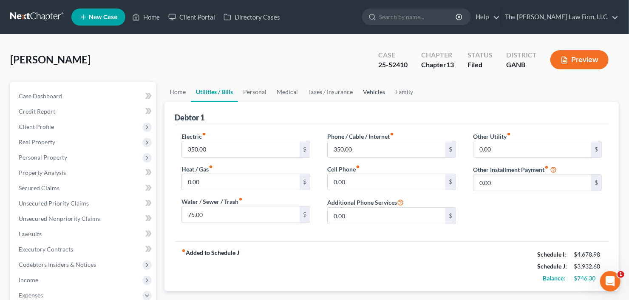
click at [368, 94] on link "Vehicles" at bounding box center [374, 92] width 32 height 20
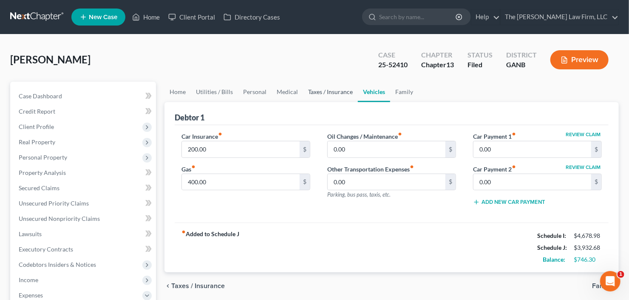
click at [323, 94] on link "Taxes / Insurance" at bounding box center [330, 92] width 55 height 20
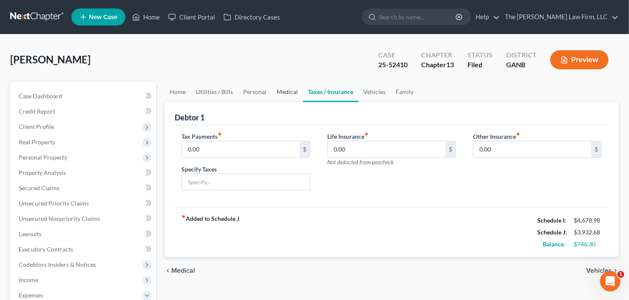
click at [279, 92] on link "Medical" at bounding box center [287, 92] width 31 height 20
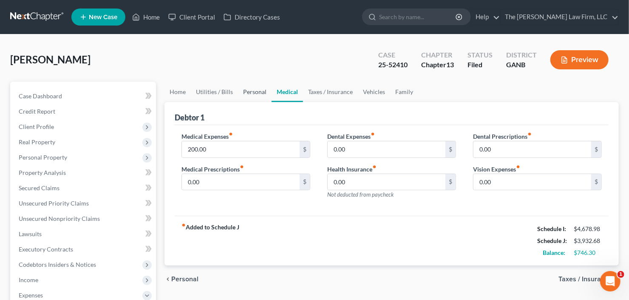
click at [244, 91] on link "Personal" at bounding box center [255, 92] width 34 height 20
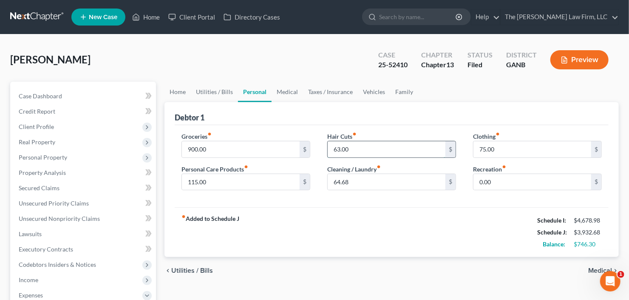
click at [349, 146] on input "63.00" at bounding box center [387, 149] width 118 height 16
type input "70"
click at [347, 179] on input "64.68" at bounding box center [387, 182] width 118 height 16
type input "70"
click at [217, 89] on link "Utilities / Bills" at bounding box center [214, 92] width 47 height 20
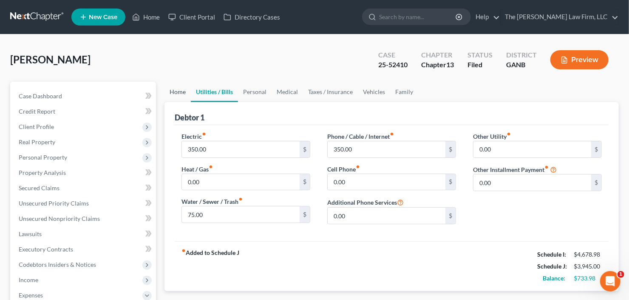
click at [186, 96] on link "Home" at bounding box center [178, 92] width 26 height 20
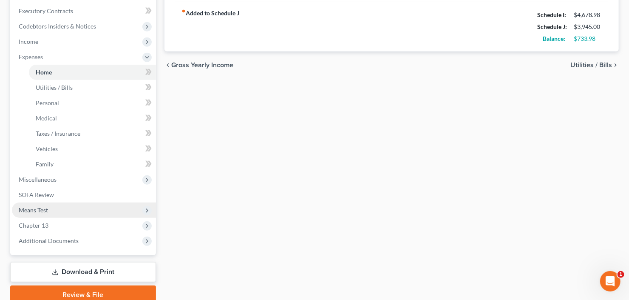
click at [51, 210] on span "Means Test" at bounding box center [84, 209] width 144 height 15
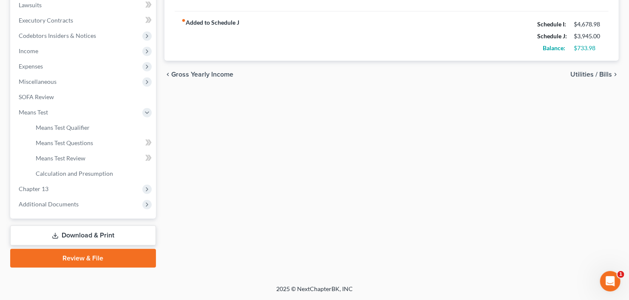
scroll to position [227, 0]
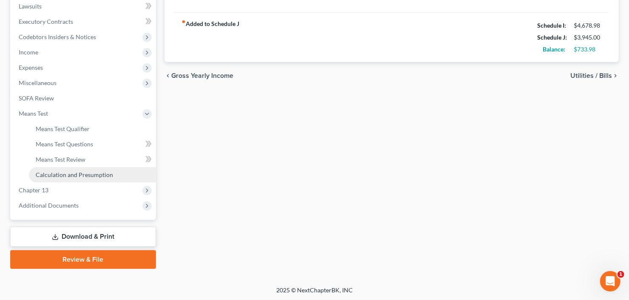
click at [74, 171] on span "Calculation and Presumption" at bounding box center [74, 174] width 77 height 7
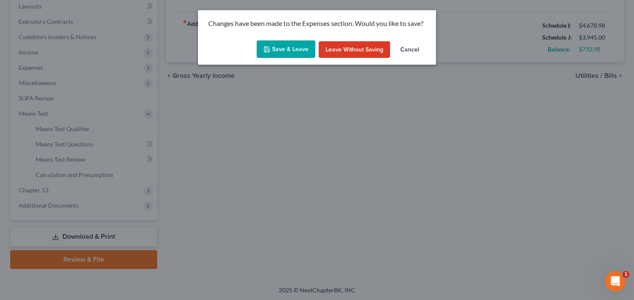
click at [303, 48] on button "Save & Leave" at bounding box center [286, 49] width 59 height 18
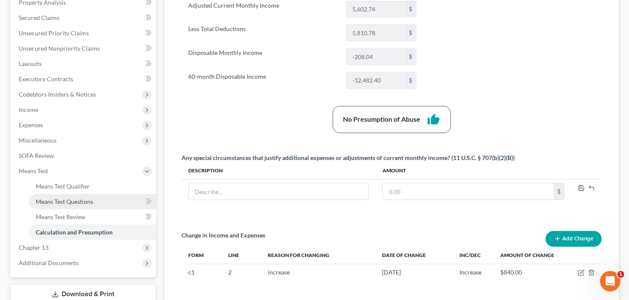
click at [86, 199] on span "Means Test Questions" at bounding box center [64, 201] width 57 height 7
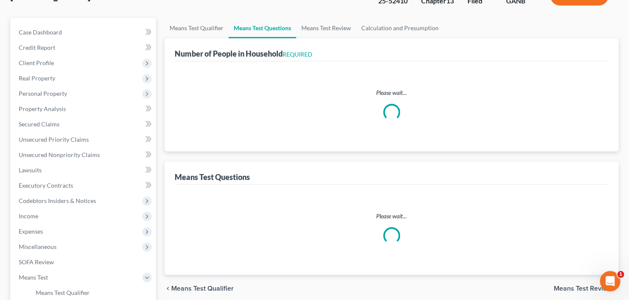
scroll to position [2, 0]
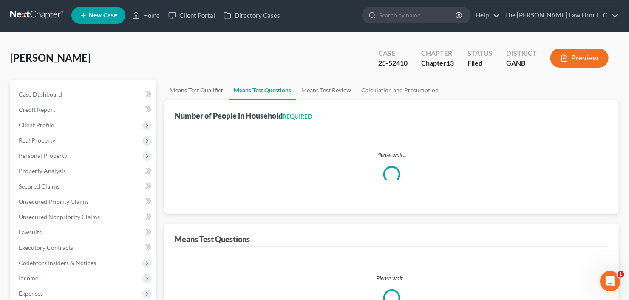
select select "1"
select select "60"
select select "2"
select select "60"
select select "1"
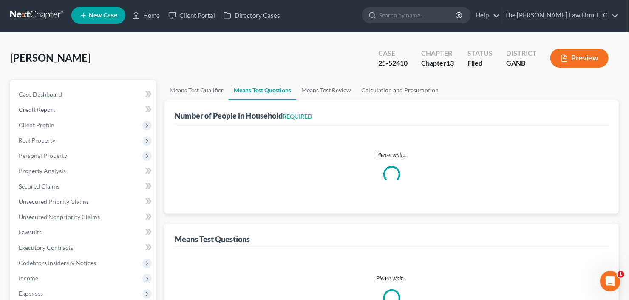
select select "1"
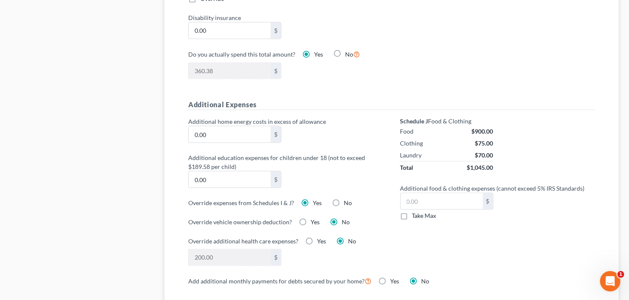
scroll to position [544, 0]
click at [412, 199] on input "text" at bounding box center [442, 201] width 82 height 16
click at [412, 213] on label "Take Max" at bounding box center [424, 215] width 24 height 9
click at [416, 213] on input "Take Max" at bounding box center [419, 214] width 6 height 6
checkbox input "true"
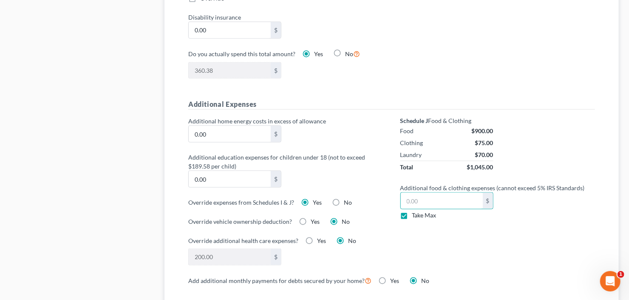
type input "27.00"
click at [412, 213] on label "Take Max" at bounding box center [424, 215] width 24 height 9
click at [416, 213] on input "Take Max" at bounding box center [419, 214] width 6 height 6
checkbox input "false"
click at [418, 202] on input "27.00" at bounding box center [442, 201] width 82 height 16
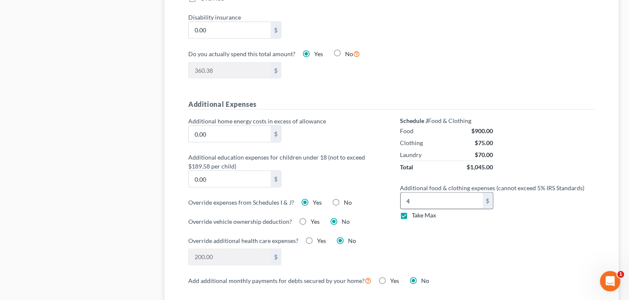
type input "27.00"
checkbox input "true"
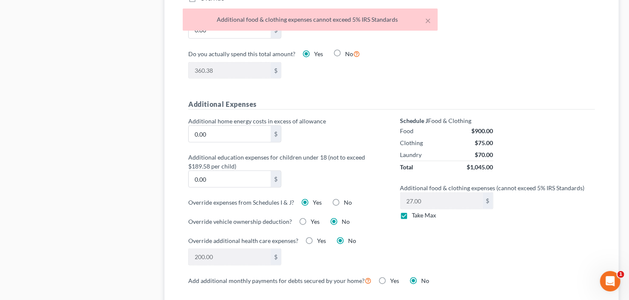
click at [462, 223] on div "Schedule J Food & Clothing Food $900.00 Clothing $75.00 Laundry $70.00 Total $1…" at bounding box center [498, 196] width 212 height 159
click at [520, 134] on div "Schedule J Food & Clothing Food $900.00 Clothing $75.00 Laundry $70.00 Total $1…" at bounding box center [498, 145] width 204 height 57
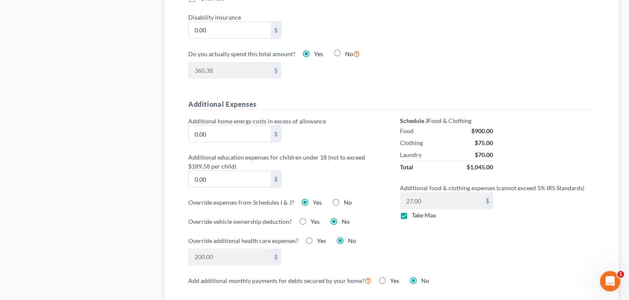
click at [350, 165] on label "Additional education expenses for children under 18 (not to exceed $189.58 per …" at bounding box center [286, 162] width 204 height 18
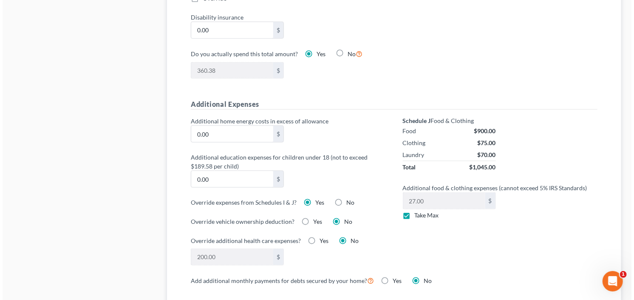
scroll to position [578, 0]
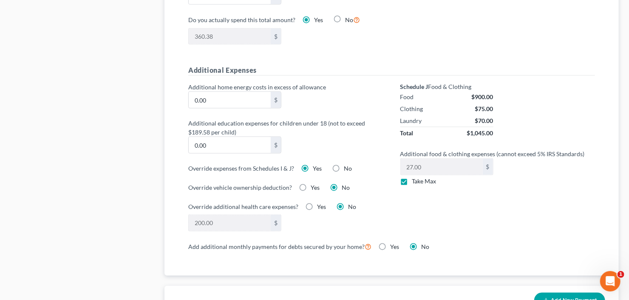
click at [313, 164] on label "Yes" at bounding box center [317, 168] width 9 height 9
click at [316, 164] on input "Yes" at bounding box center [319, 167] width 6 height 6
click at [344, 165] on label "No" at bounding box center [348, 168] width 8 height 9
click at [347, 165] on input "No" at bounding box center [350, 167] width 6 height 6
radio input "true"
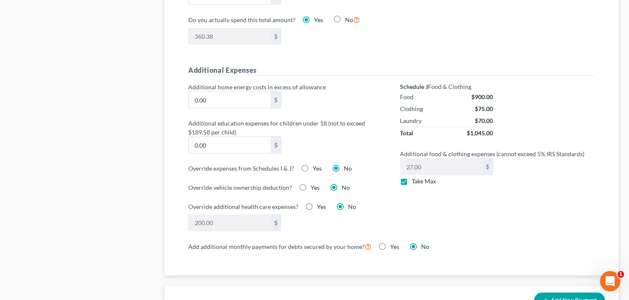
click at [313, 164] on label "Yes" at bounding box center [317, 168] width 9 height 9
click at [316, 164] on input "Yes" at bounding box center [319, 167] width 6 height 6
radio input "true"
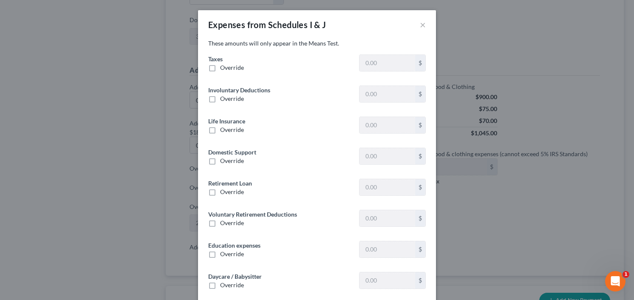
type input "1,365.30"
type input "0"
type input "38.00"
type input "0"
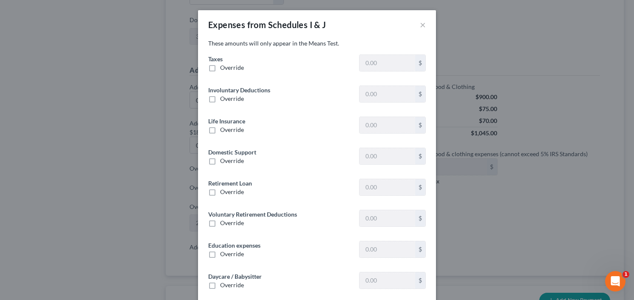
type input "0"
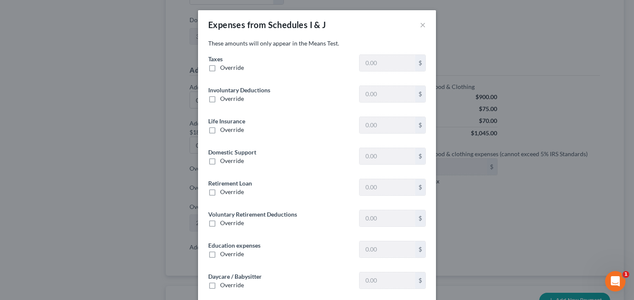
type input "0"
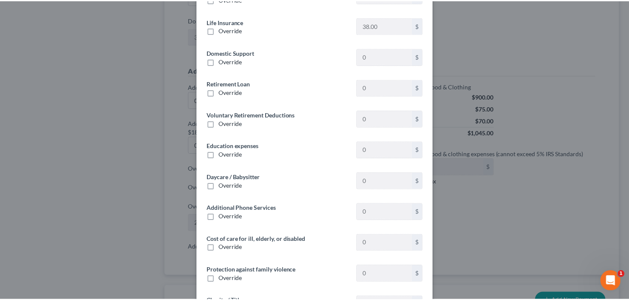
scroll to position [0, 0]
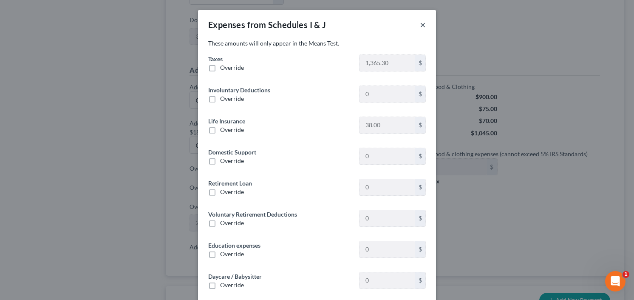
click at [420, 25] on button "×" at bounding box center [423, 25] width 6 height 10
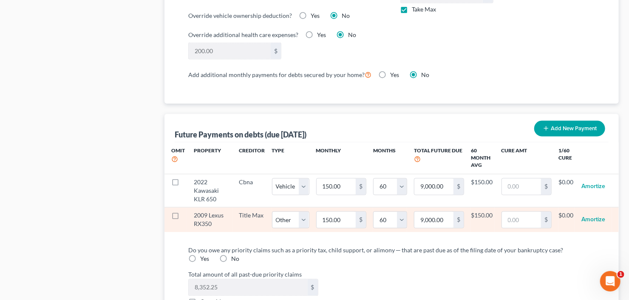
scroll to position [884, 0]
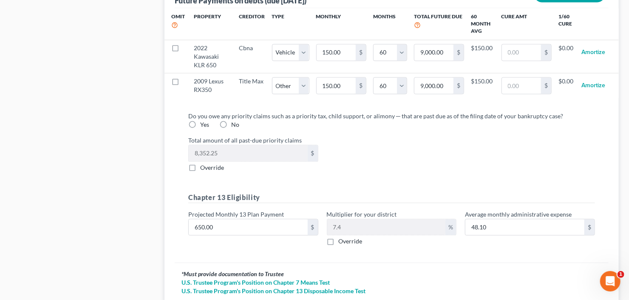
click at [209, 120] on label "Yes" at bounding box center [204, 124] width 9 height 9
click at [209, 120] on input "Yes" at bounding box center [207, 123] width 6 height 6
radio input "true"
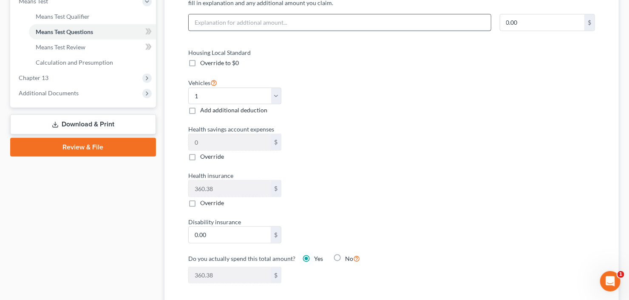
scroll to position [227, 0]
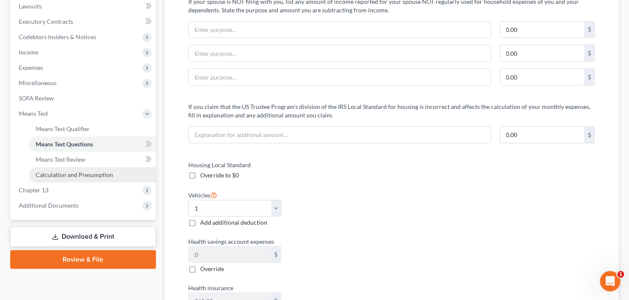
drag, startPoint x: 73, startPoint y: 176, endPoint x: 92, endPoint y: 175, distance: 19.6
click at [73, 176] on span "Calculation and Presumption" at bounding box center [74, 174] width 77 height 7
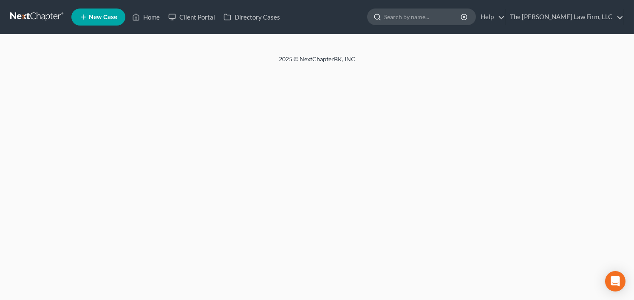
click at [447, 23] on input "search" at bounding box center [423, 17] width 78 height 16
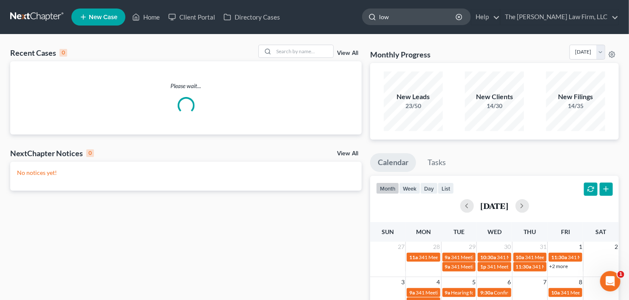
type input "[PERSON_NAME]"
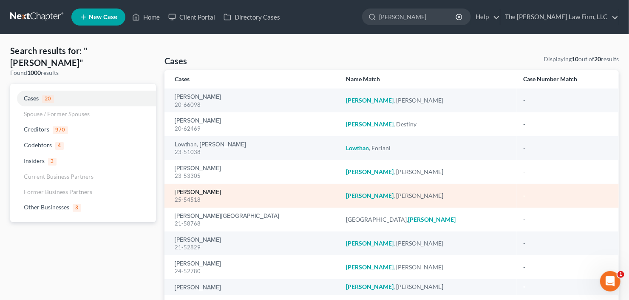
click at [193, 193] on link "[PERSON_NAME]" at bounding box center [198, 192] width 46 height 6
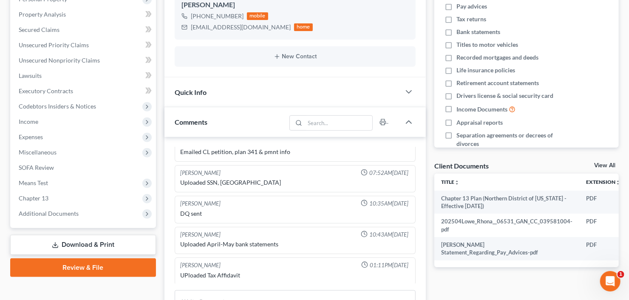
scroll to position [170, 0]
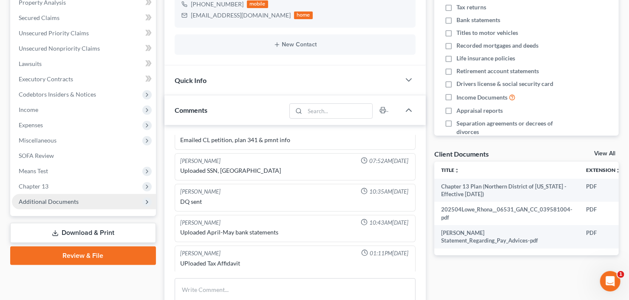
click at [63, 199] on span "Additional Documents" at bounding box center [49, 201] width 60 height 7
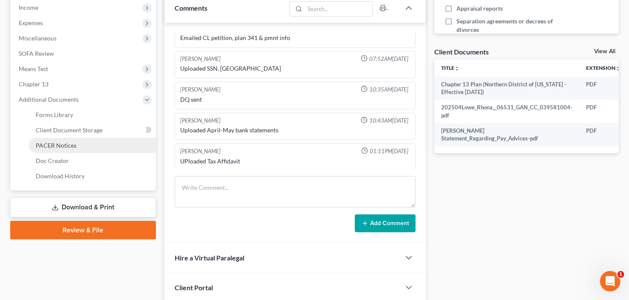
click at [69, 147] on span "PACER Notices" at bounding box center [56, 145] width 41 height 7
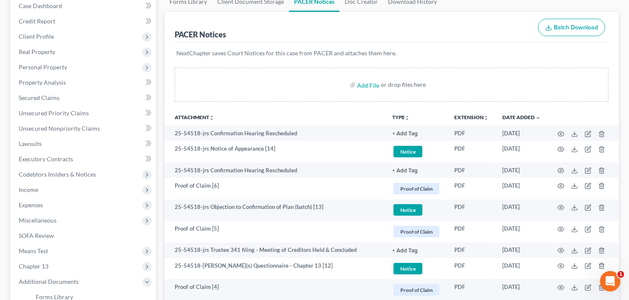
scroll to position [102, 0]
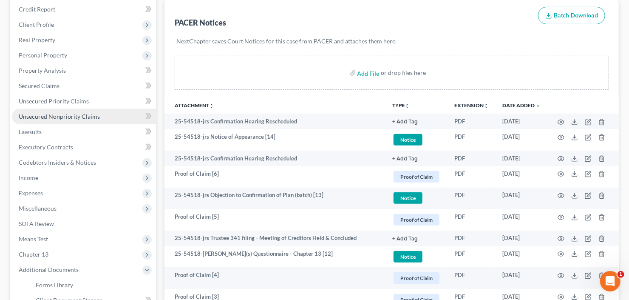
click at [55, 110] on link "Unsecured Nonpriority Claims" at bounding box center [84, 116] width 144 height 15
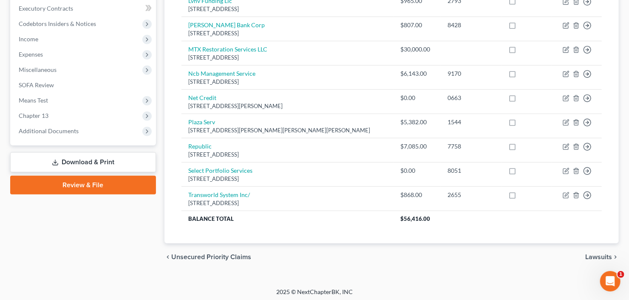
scroll to position [242, 0]
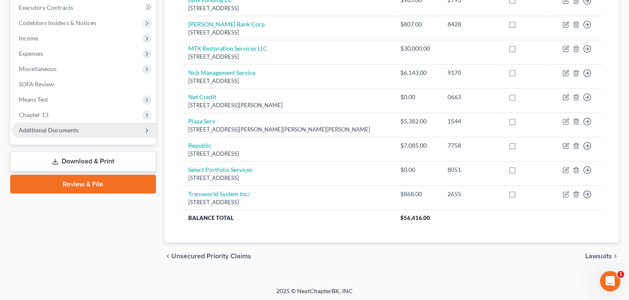
click at [75, 126] on span "Additional Documents" at bounding box center [49, 129] width 60 height 7
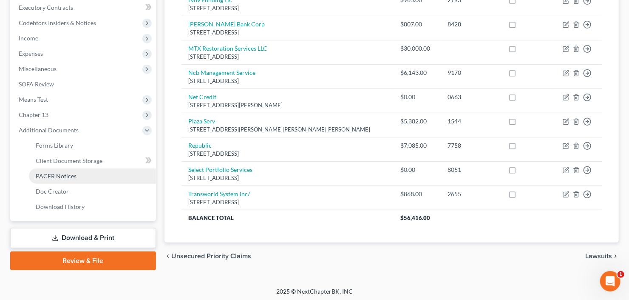
click at [77, 172] on link "PACER Notices" at bounding box center [92, 175] width 127 height 15
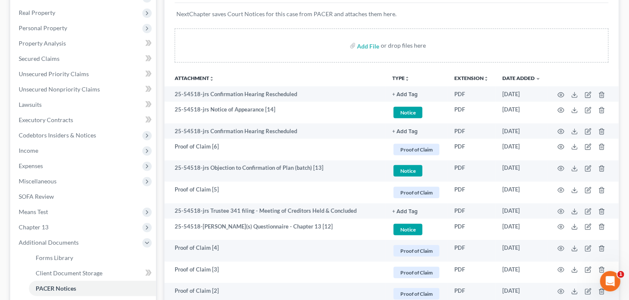
scroll to position [61, 0]
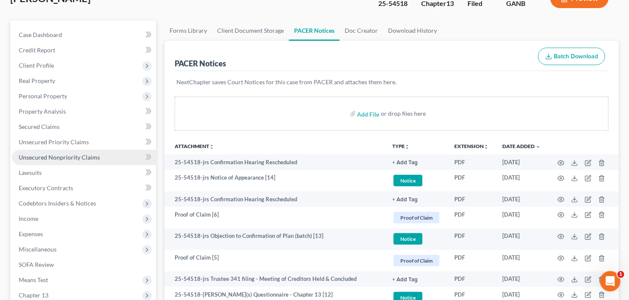
click at [92, 154] on span "Unsecured Nonpriority Claims" at bounding box center [59, 156] width 81 height 7
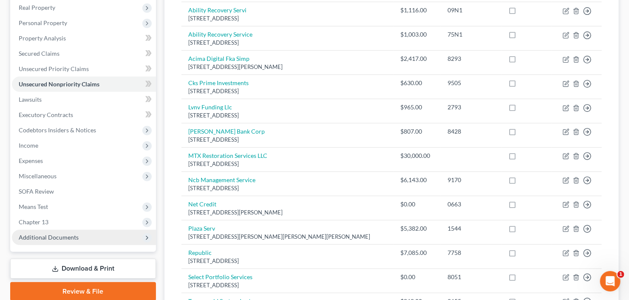
scroll to position [170, 0]
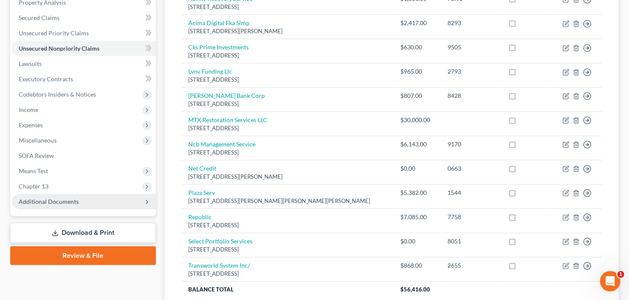
click at [61, 198] on span "Additional Documents" at bounding box center [49, 201] width 60 height 7
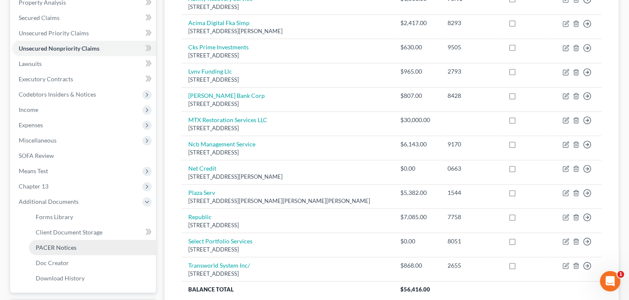
click at [69, 248] on span "PACER Notices" at bounding box center [56, 247] width 41 height 7
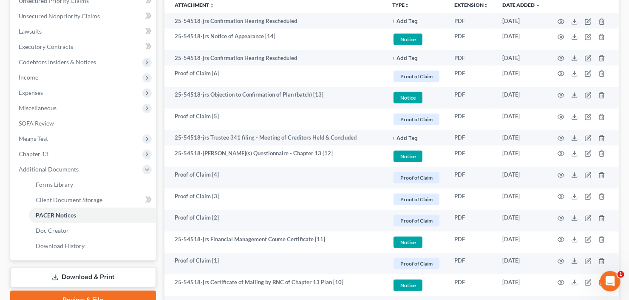
scroll to position [204, 0]
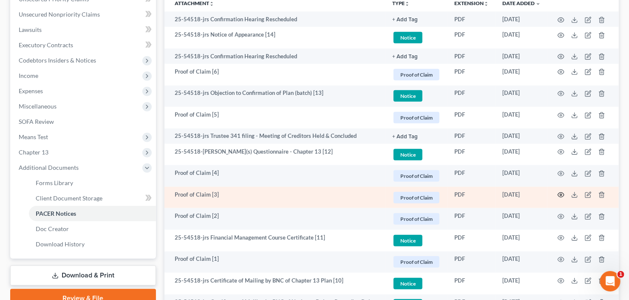
click at [562, 194] on circle "button" at bounding box center [561, 195] width 2 height 2
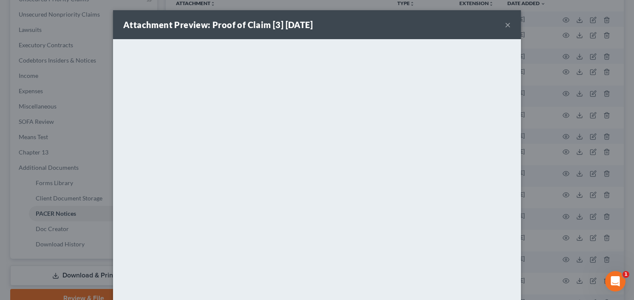
click at [505, 23] on button "×" at bounding box center [508, 25] width 6 height 10
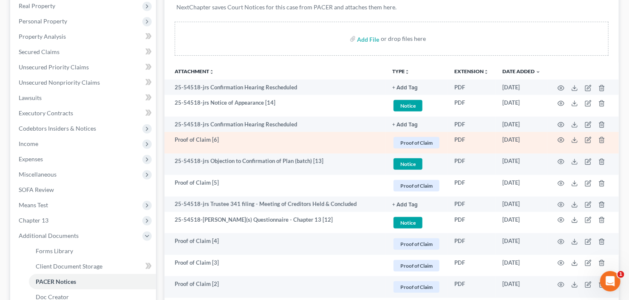
scroll to position [136, 0]
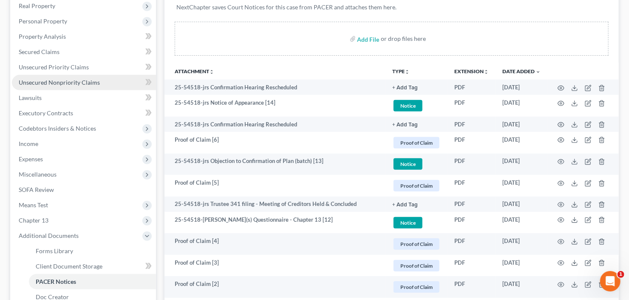
click at [74, 85] on span "Unsecured Nonpriority Claims" at bounding box center [59, 82] width 81 height 7
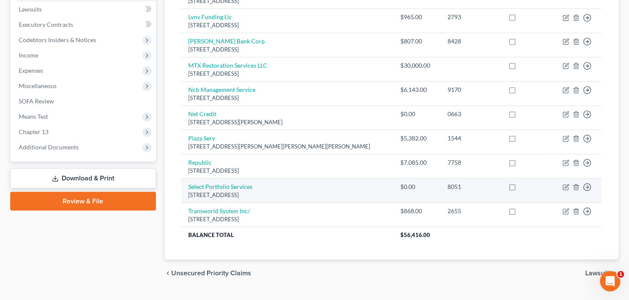
scroll to position [238, 0]
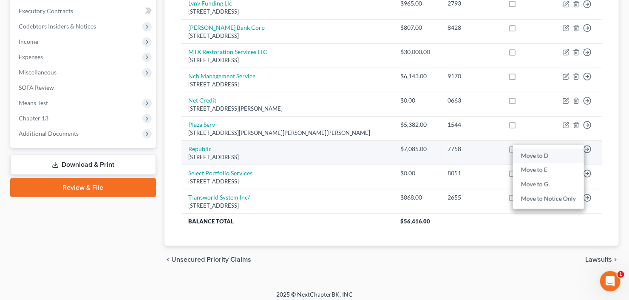
click at [538, 151] on link "Move to D" at bounding box center [548, 155] width 71 height 14
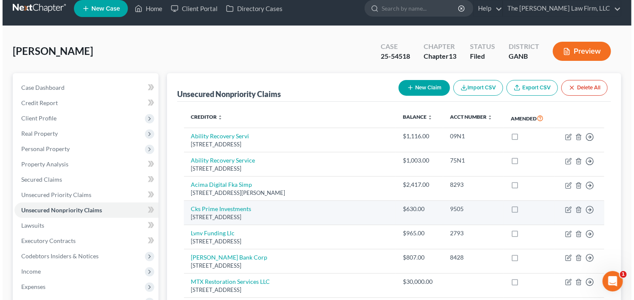
scroll to position [0, 0]
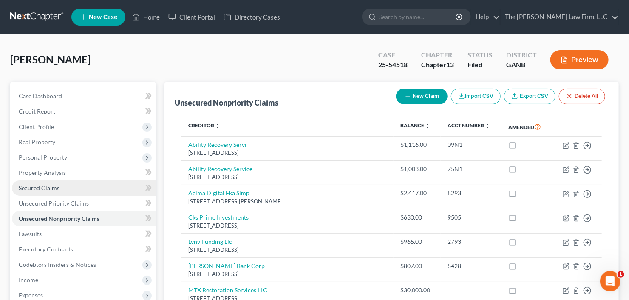
click at [57, 186] on span "Secured Claims" at bounding box center [39, 187] width 41 height 7
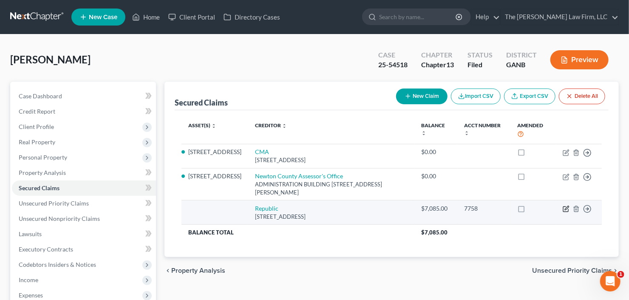
click at [565, 210] on icon "button" at bounding box center [566, 208] width 7 height 7
select select "10"
select select "0"
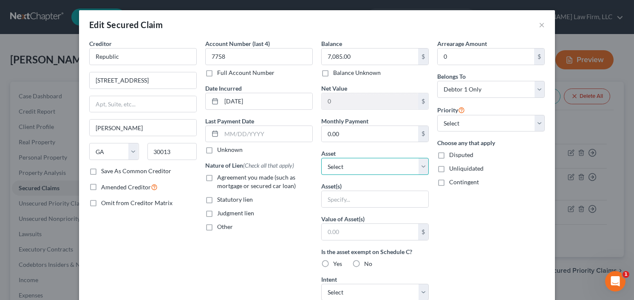
click at [386, 169] on select "Select Other Multiple Assets Household Goods - All household goods and furnitur…" at bounding box center [375, 166] width 108 height 17
select select "2"
click at [321, 158] on select "Select Other Multiple Assets Household Goods - All household goods and furnitur…" at bounding box center [375, 166] width 108 height 17
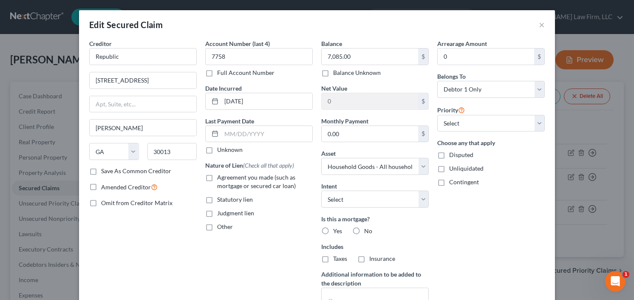
click at [217, 227] on label "Other" at bounding box center [225, 226] width 16 height 9
click at [221, 227] on input "Other" at bounding box center [224, 225] width 6 height 6
checkbox input "true"
click at [364, 227] on label "No" at bounding box center [368, 231] width 8 height 9
click at [368, 227] on input "No" at bounding box center [371, 230] width 6 height 6
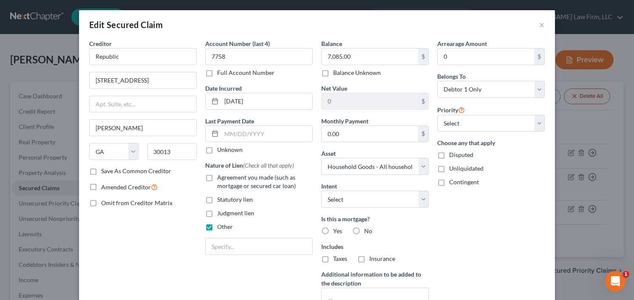
radio input "true"
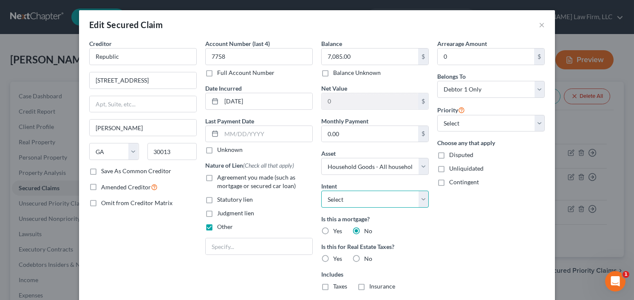
click at [371, 198] on select "Select Surrender Redeem Reaffirm Avoid Other" at bounding box center [375, 198] width 108 height 17
select select "0"
click at [321, 190] on select "Select Surrender Redeem Reaffirm Avoid Other" at bounding box center [375, 198] width 108 height 17
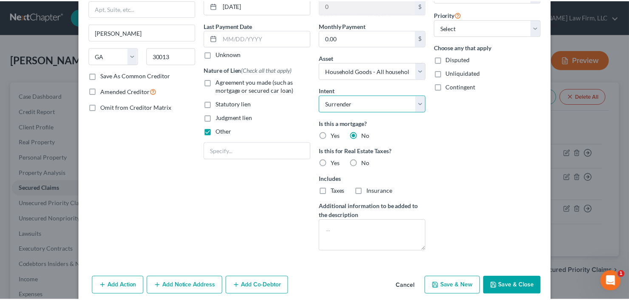
scroll to position [130, 0]
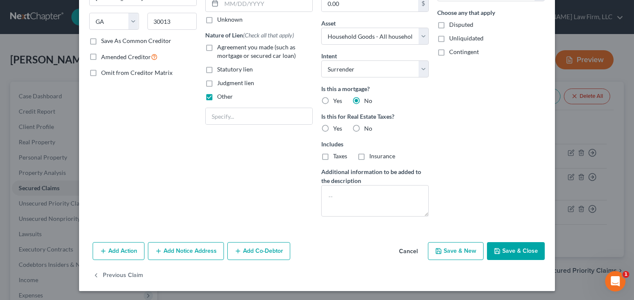
click at [523, 250] on button "Save & Close" at bounding box center [516, 251] width 58 height 18
select select
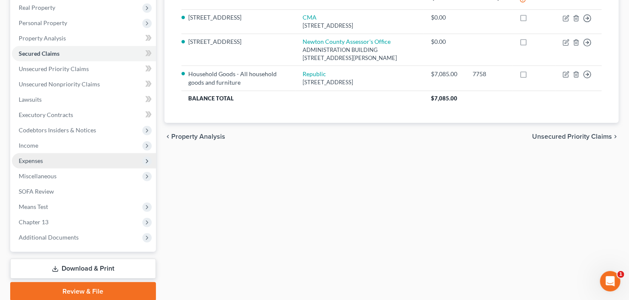
scroll to position [166, 0]
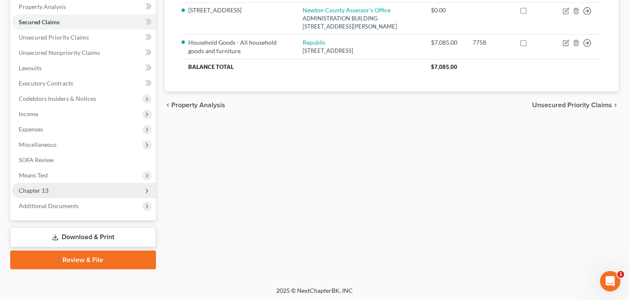
click at [47, 191] on span "Chapter 13" at bounding box center [34, 190] width 30 height 7
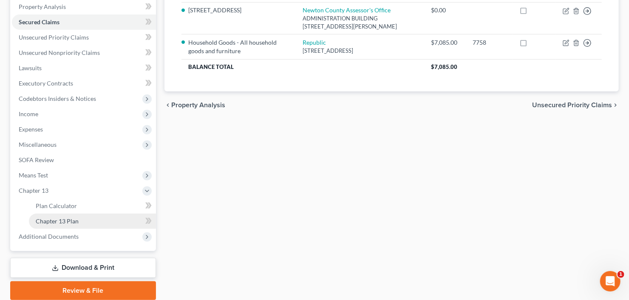
click at [56, 215] on link "Chapter 13 Plan" at bounding box center [92, 220] width 127 height 15
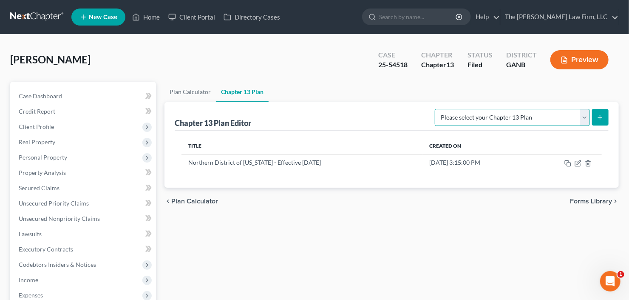
click at [585, 118] on select "Please select your Chapter 13 Plan National Form Plan - Official Form 113 North…" at bounding box center [512, 117] width 155 height 17
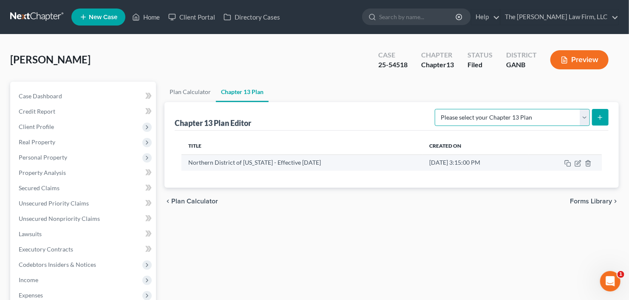
select select "2"
click at [436, 109] on select "Please select your Chapter 13 Plan National Form Plan - Official Form 113 North…" at bounding box center [512, 117] width 155 height 17
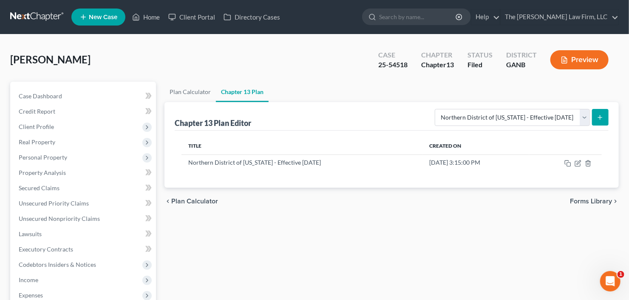
click at [601, 119] on icon "submit" at bounding box center [600, 117] width 7 height 7
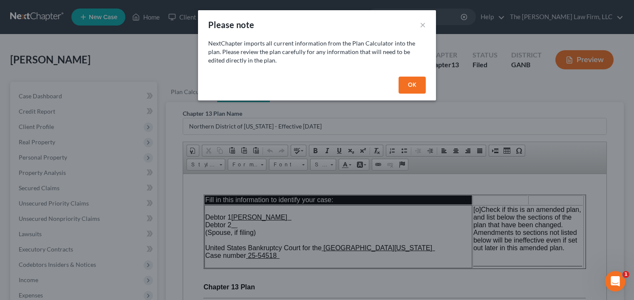
click at [429, 81] on div "OK" at bounding box center [317, 86] width 238 height 27
click at [414, 86] on button "OK" at bounding box center [412, 85] width 27 height 17
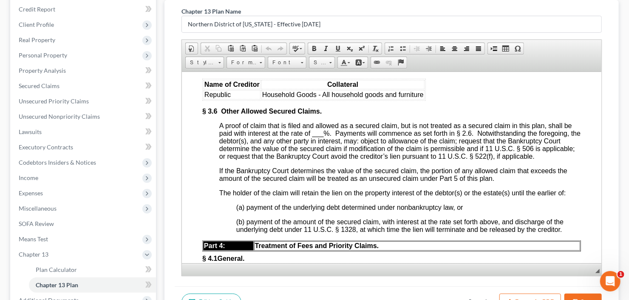
scroll to position [1667, 0]
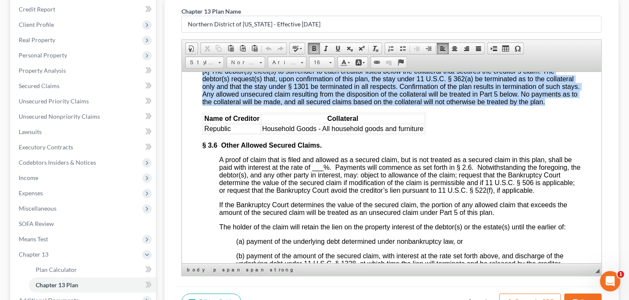
drag, startPoint x: 200, startPoint y: 89, endPoint x: 435, endPoint y: 178, distance: 251.2
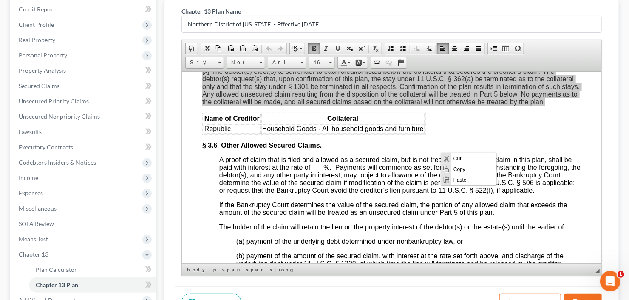
scroll to position [0, 0]
click at [453, 168] on span "Copy" at bounding box center [473, 169] width 45 height 11
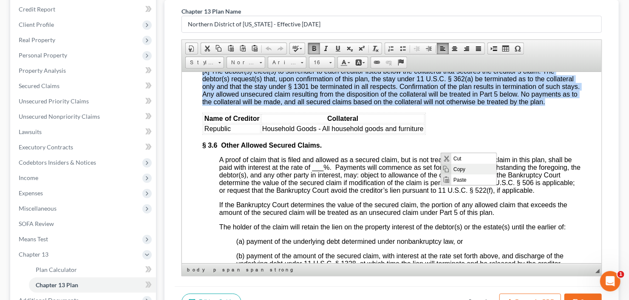
copy body "§ 3.5 Surrender of Collateral. Check one. [o] None. If “None” is checked, the r…"
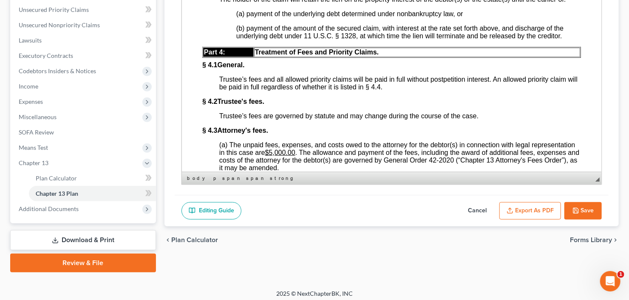
scroll to position [196, 0]
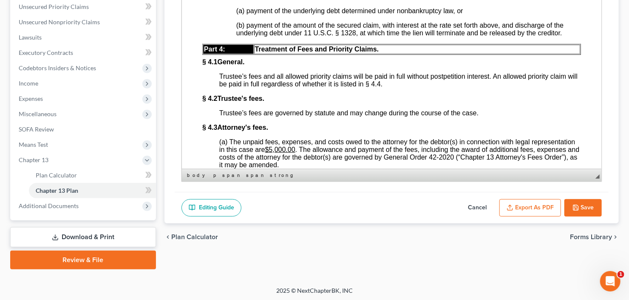
click at [472, 202] on button "Cancel" at bounding box center [477, 208] width 37 height 18
select select "2"
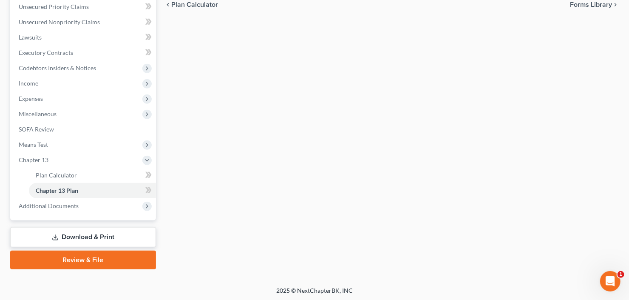
scroll to position [0, 0]
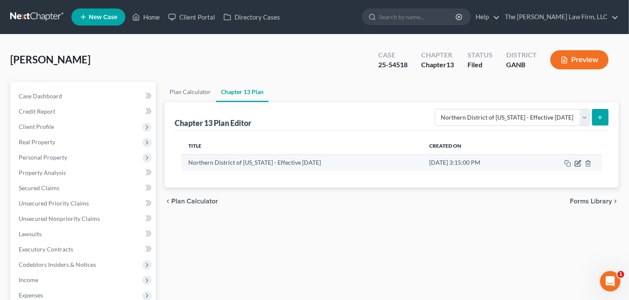
click at [580, 162] on icon "button" at bounding box center [578, 163] width 7 height 7
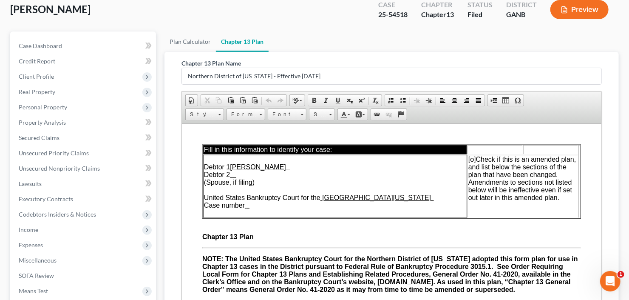
scroll to position [102, 0]
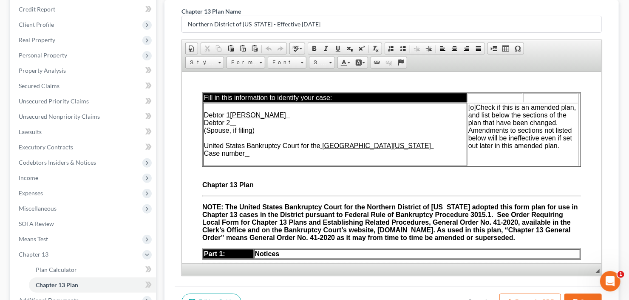
click at [468, 108] on span "[o]" at bounding box center [472, 106] width 8 height 7
click at [500, 160] on span "________________________________" at bounding box center [522, 160] width 109 height 7
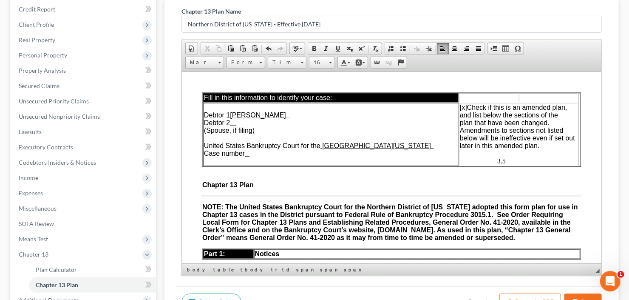
click at [301, 156] on td "Debtor 1 [PERSON_NAME] Debtor 2 (Spouse, if filing) United States Bankruptcy Co…" at bounding box center [331, 133] width 256 height 63
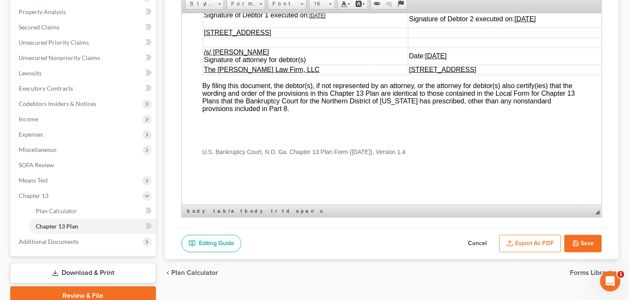
scroll to position [196, 0]
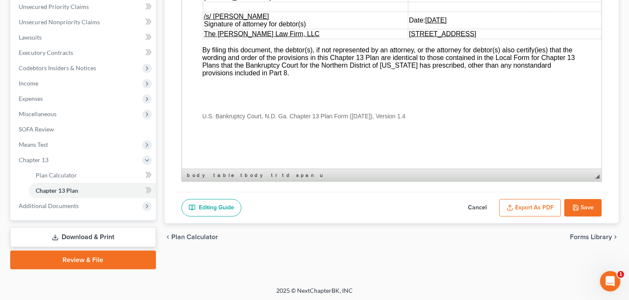
click at [523, 208] on button "Export as PDF" at bounding box center [531, 208] width 62 height 18
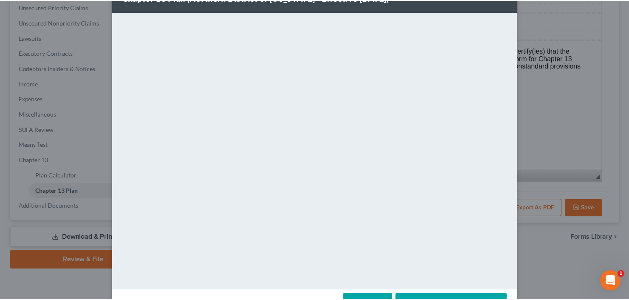
scroll to position [56, 0]
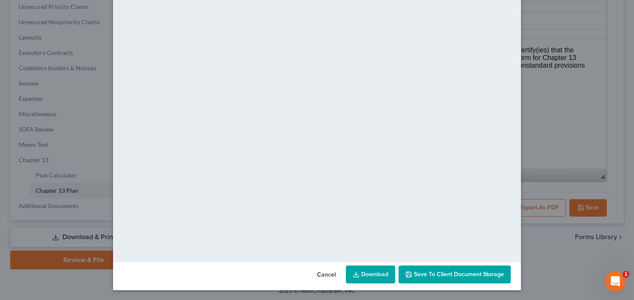
click at [369, 273] on link "Download" at bounding box center [370, 274] width 49 height 18
click at [445, 278] on button "Save to Client Document Storage" at bounding box center [455, 274] width 112 height 18
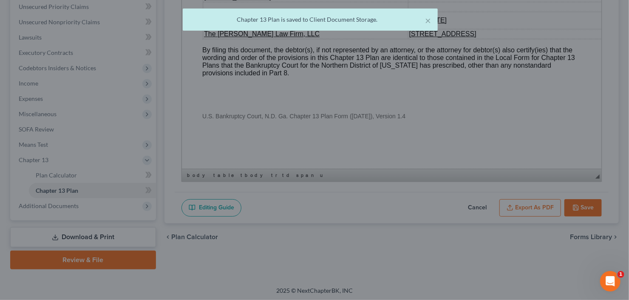
scroll to position [3038, 0]
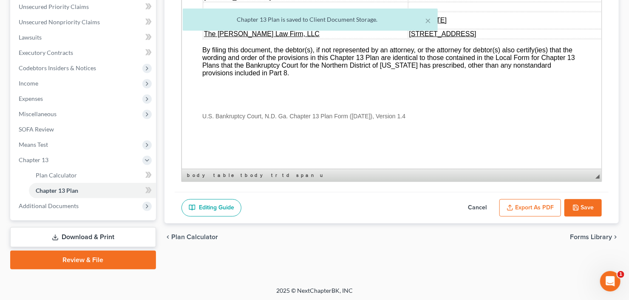
click at [584, 205] on button "Save" at bounding box center [583, 208] width 37 height 18
select select "2"
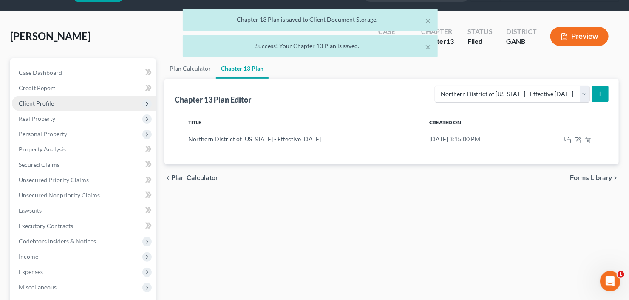
scroll to position [0, 0]
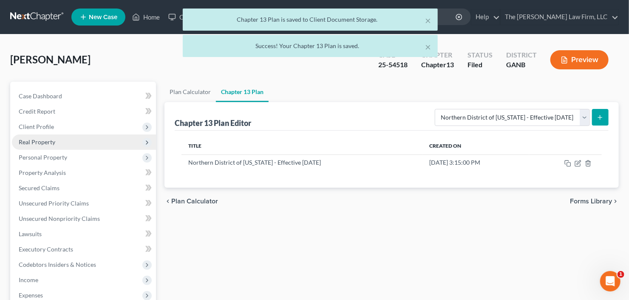
click at [54, 141] on span "Real Property" at bounding box center [37, 141] width 37 height 7
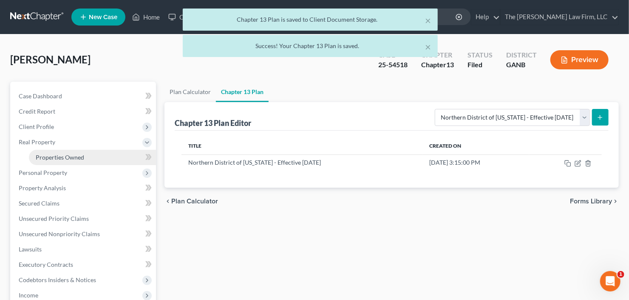
click at [57, 156] on span "Properties Owned" at bounding box center [60, 156] width 48 height 7
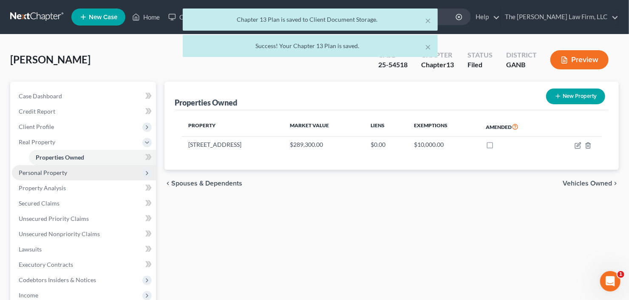
click at [43, 170] on span "Personal Property" at bounding box center [43, 172] width 48 height 7
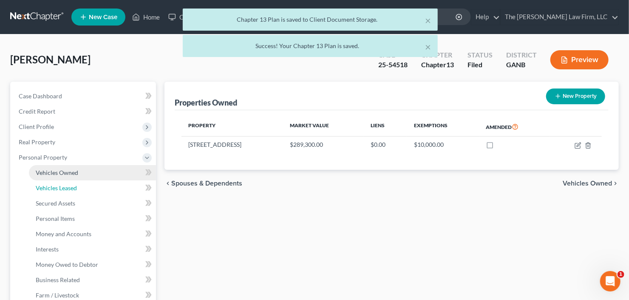
click at [62, 185] on span "Vehicles Leased" at bounding box center [56, 187] width 41 height 7
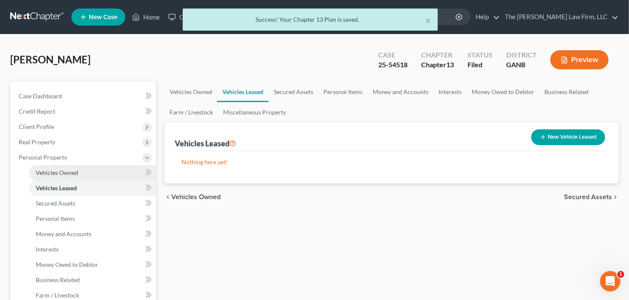
click at [69, 173] on span "Vehicles Owned" at bounding box center [57, 172] width 43 height 7
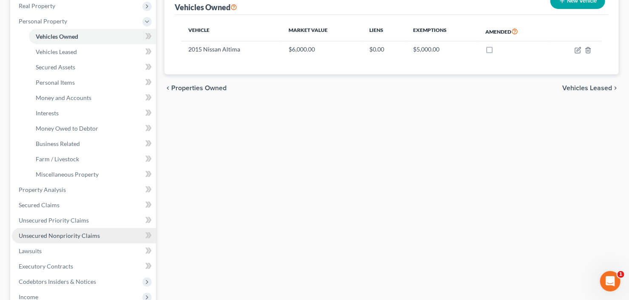
click at [45, 234] on span "Unsecured Nonpriority Claims" at bounding box center [59, 235] width 81 height 7
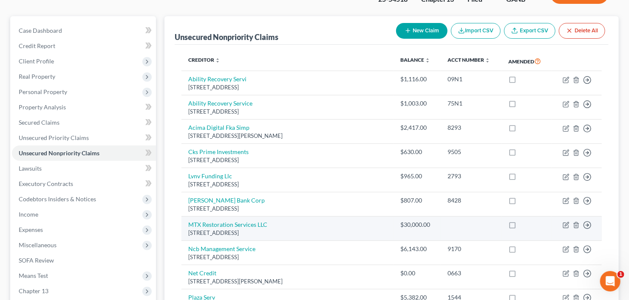
scroll to position [136, 0]
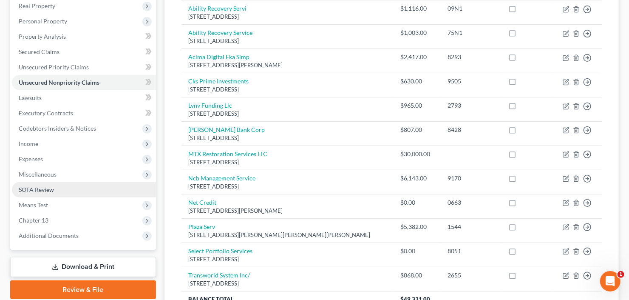
click at [33, 189] on span "SOFA Review" at bounding box center [36, 189] width 35 height 7
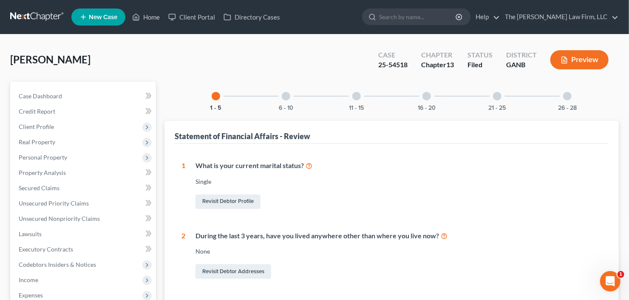
click at [497, 98] on div at bounding box center [497, 96] width 9 height 9
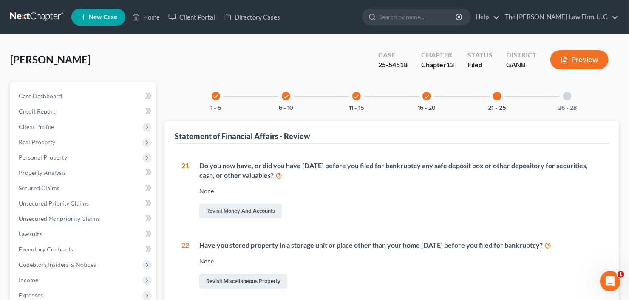
click at [425, 97] on icon "check" at bounding box center [427, 97] width 6 height 6
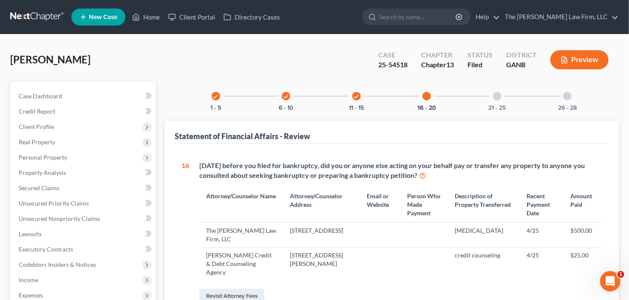
click at [493, 97] on div "21 - 25" at bounding box center [497, 96] width 29 height 29
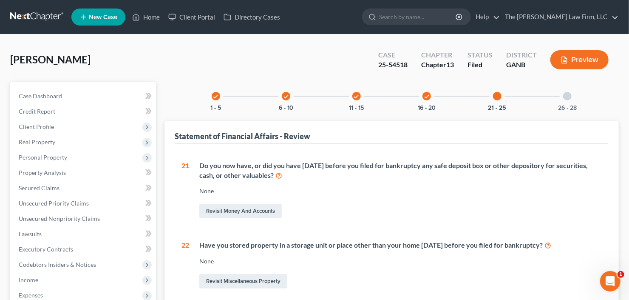
click at [567, 91] on div "26 - 28" at bounding box center [567, 96] width 29 height 29
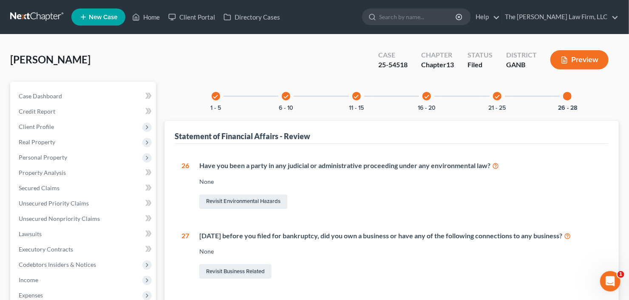
click at [355, 94] on icon "check" at bounding box center [357, 97] width 6 height 6
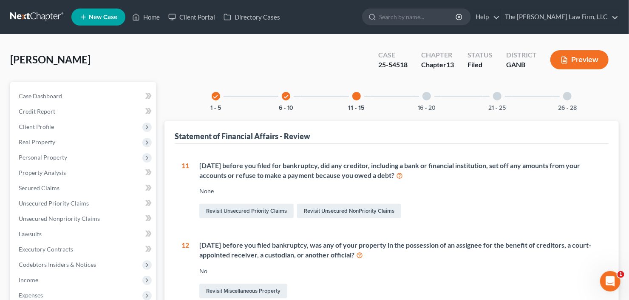
click at [284, 94] on icon "check" at bounding box center [286, 97] width 6 height 6
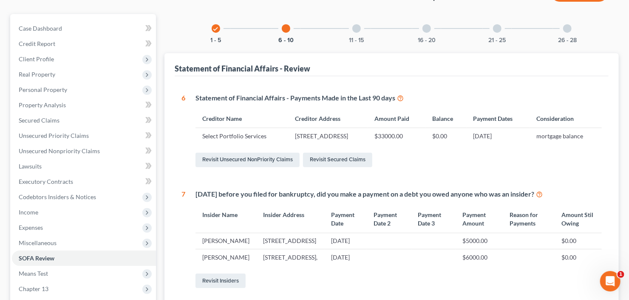
scroll to position [68, 0]
click at [214, 26] on icon "check" at bounding box center [216, 29] width 6 height 6
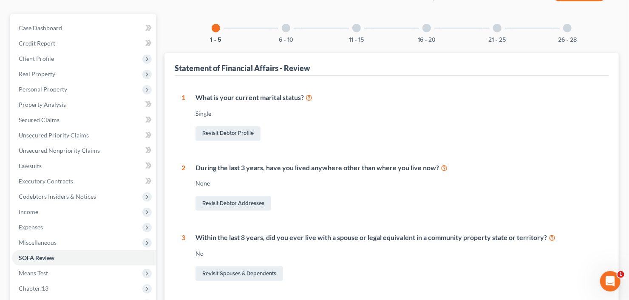
click at [351, 31] on div "11 - 15" at bounding box center [356, 28] width 29 height 29
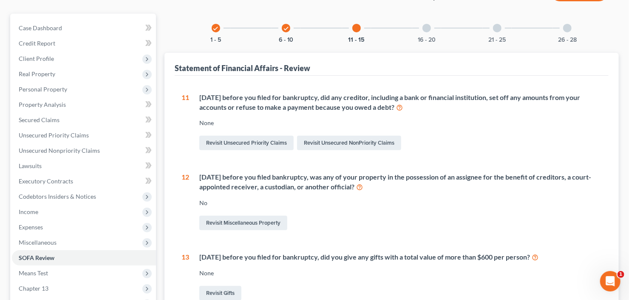
click at [430, 31] on div "16 - 20" at bounding box center [426, 28] width 29 height 29
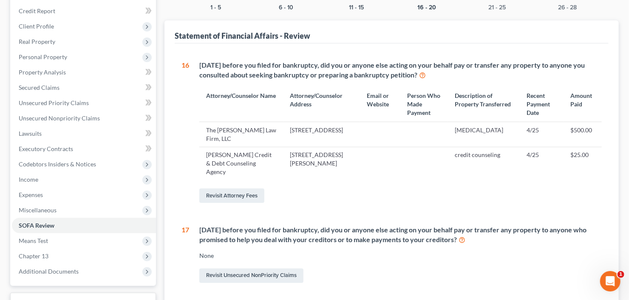
scroll to position [0, 0]
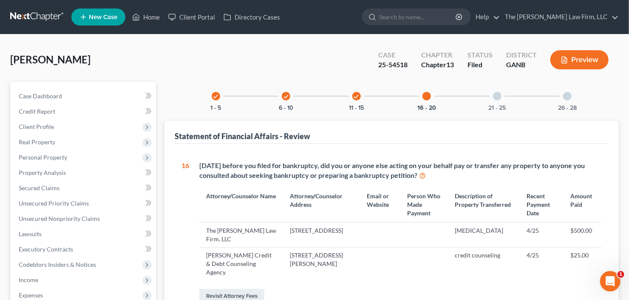
click at [356, 98] on icon "check" at bounding box center [357, 97] width 6 height 6
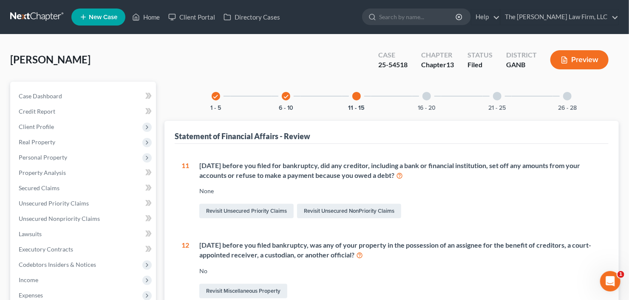
click at [500, 95] on div at bounding box center [497, 96] width 9 height 9
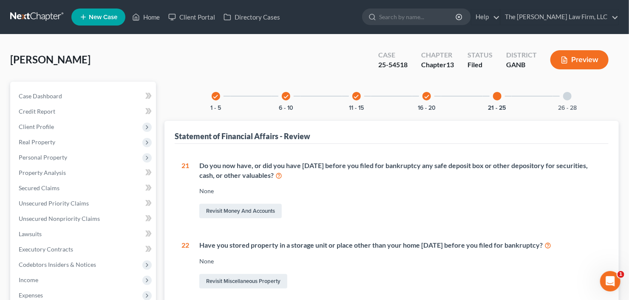
click at [568, 100] on div "26 - 28" at bounding box center [567, 96] width 29 height 29
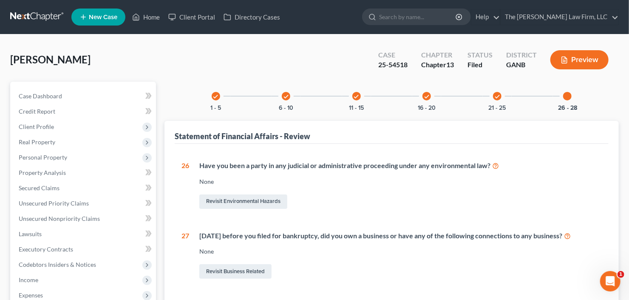
click at [365, 94] on div "check 11 - 15" at bounding box center [356, 96] width 29 height 29
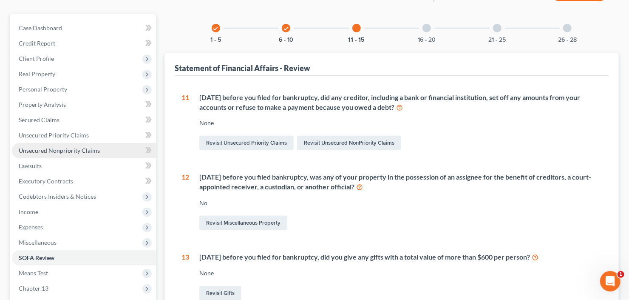
click at [60, 149] on span "Unsecured Nonpriority Claims" at bounding box center [59, 150] width 81 height 7
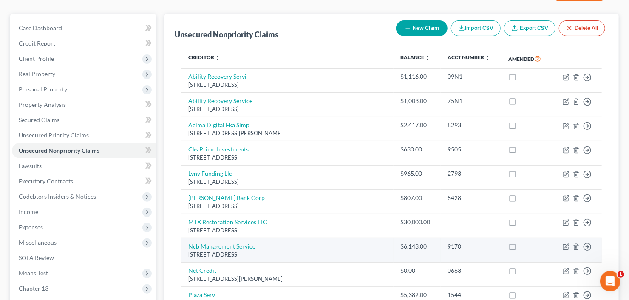
scroll to position [68, 0]
